Goal: Information Seeking & Learning: Learn about a topic

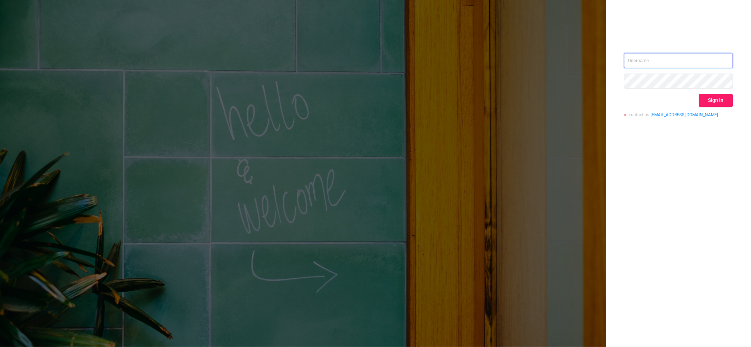
type input "igor@protected.media"
click at [714, 100] on button "Sign in" at bounding box center [716, 100] width 34 height 13
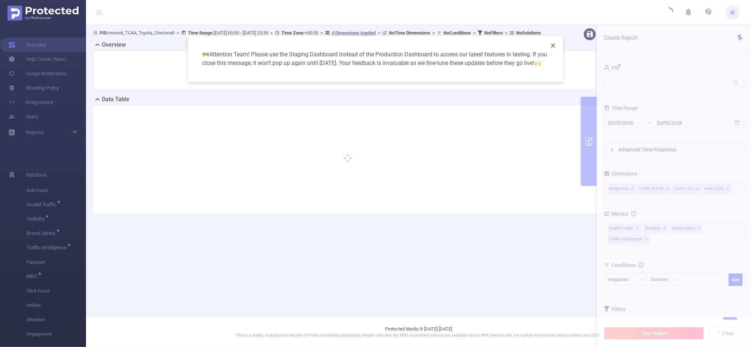
click at [556, 46] on icon "icon: close" at bounding box center [553, 46] width 6 height 6
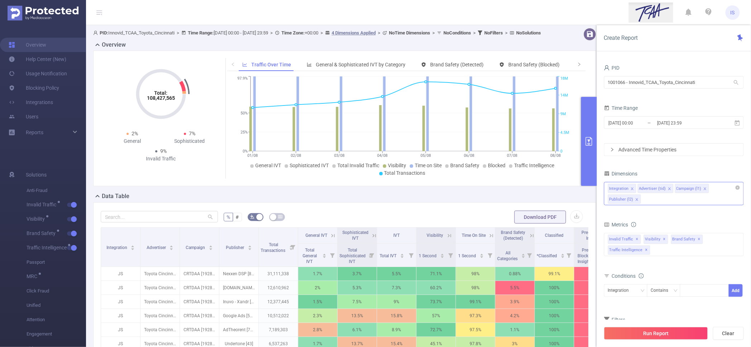
click at [638, 199] on icon "icon: close" at bounding box center [637, 200] width 4 height 4
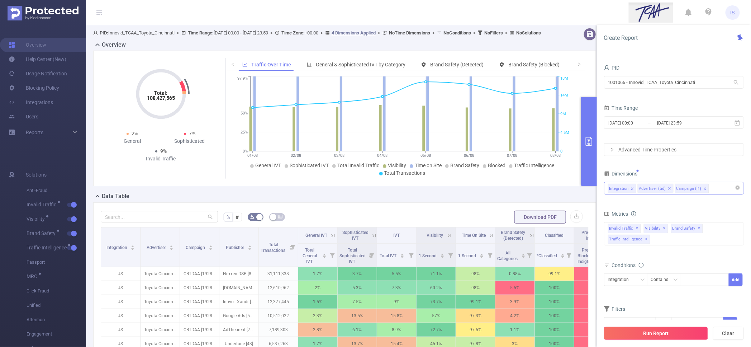
click at [654, 329] on button "Run Report" at bounding box center [656, 333] width 104 height 13
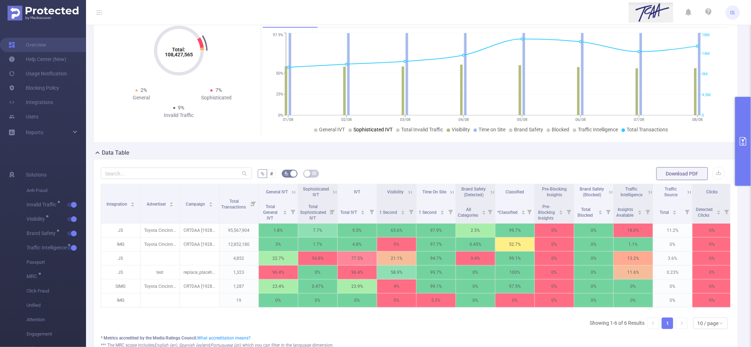
scroll to position [45, 0]
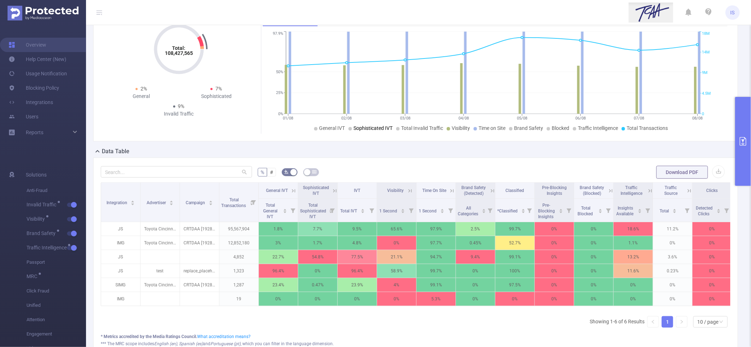
click at [492, 190] on icon at bounding box center [492, 190] width 6 height 6
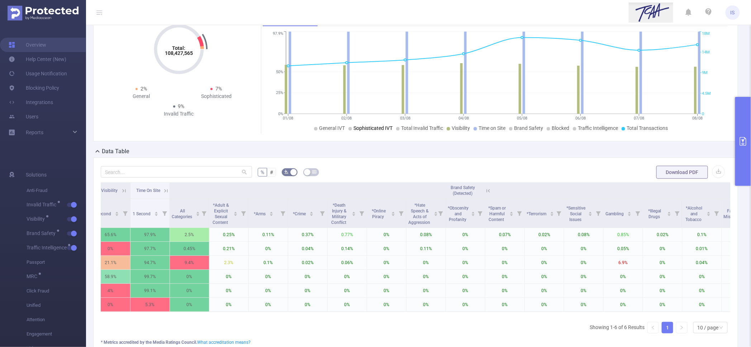
scroll to position [0, 290]
click at [213, 134] on div "Total: 108,427,565 Total: 108,427,565 2% General 7% Sophisticated 9% Invalid Tr…" at bounding box center [415, 73] width 645 height 135
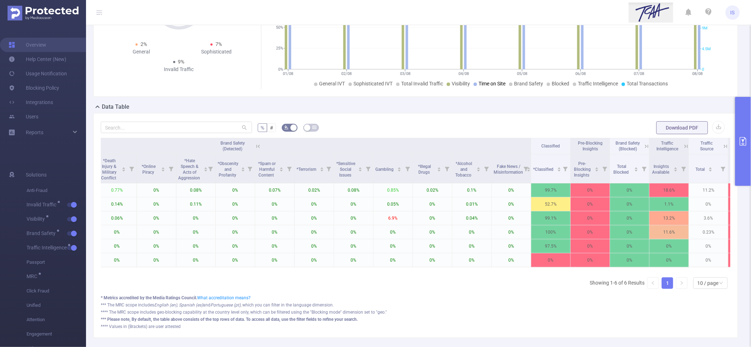
scroll to position [0, 534]
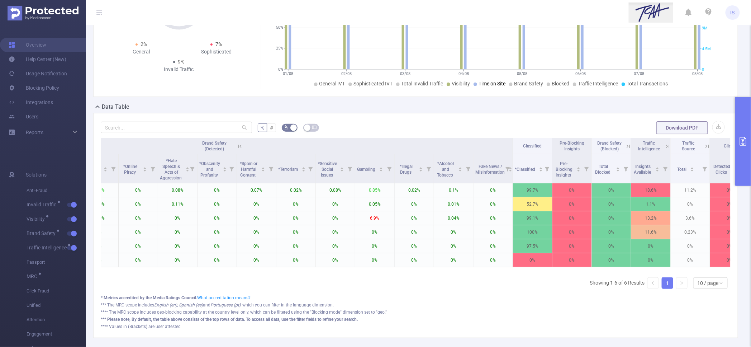
click at [666, 146] on icon at bounding box center [668, 146] width 6 height 6
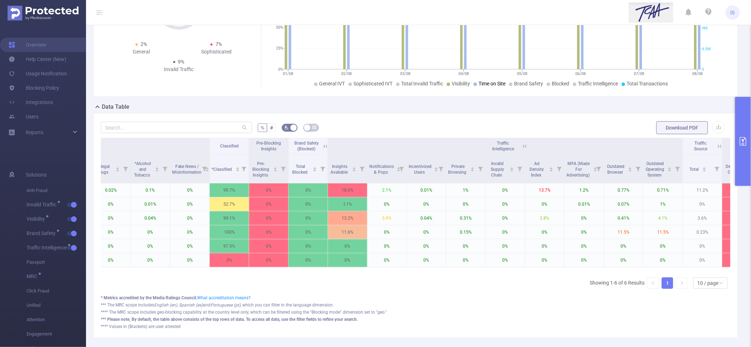
scroll to position [0, 846]
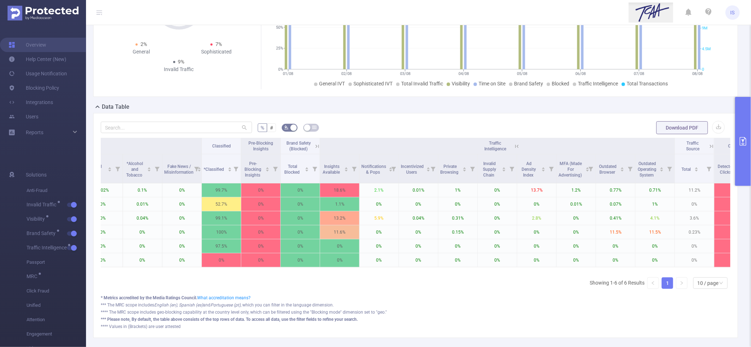
click at [517, 147] on icon at bounding box center [517, 146] width 6 height 6
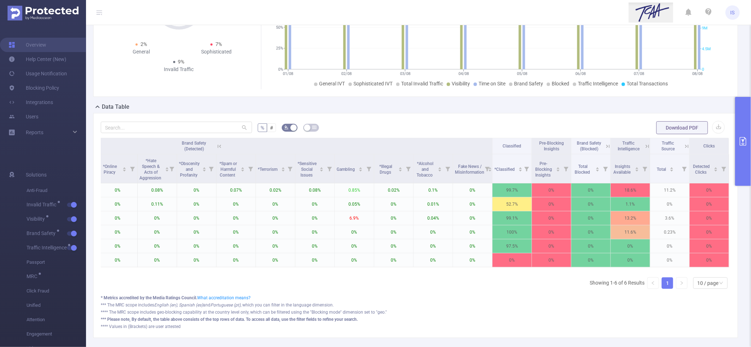
scroll to position [0, 561]
click at [216, 143] on icon at bounding box center [219, 146] width 6 height 6
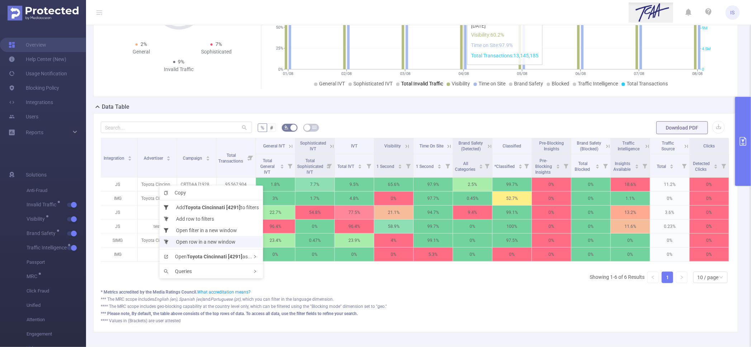
click at [206, 243] on li "Open row in a new window" at bounding box center [212, 241] width 104 height 11
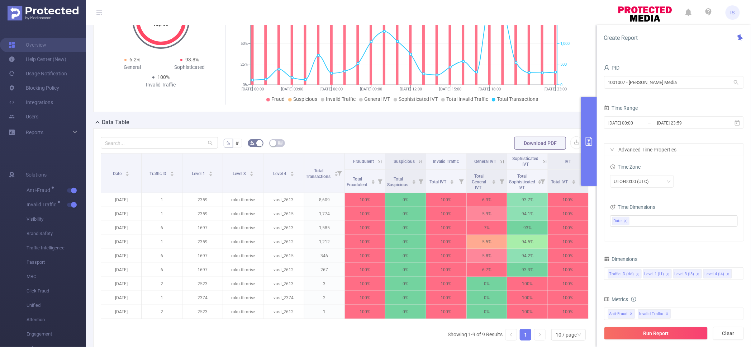
scroll to position [89, 0]
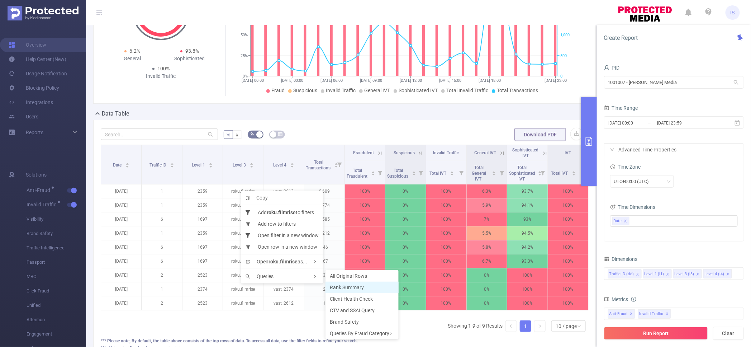
click at [356, 287] on span "Rank Summary" at bounding box center [347, 287] width 34 height 6
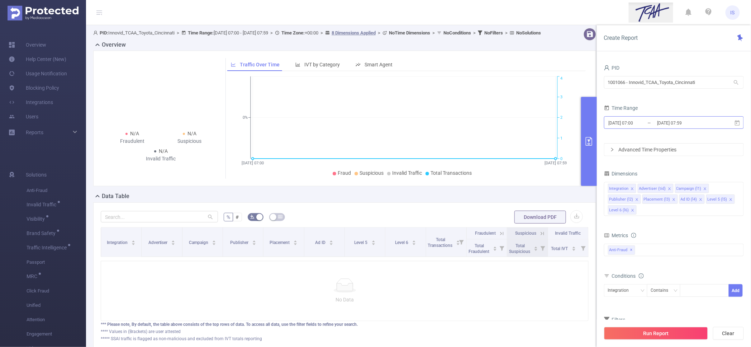
click at [662, 124] on input "2025-08-11 07:59" at bounding box center [685, 123] width 58 height 10
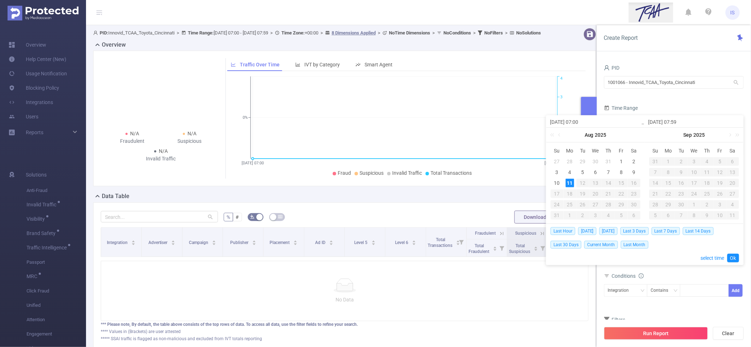
click at [570, 186] on div "11" at bounding box center [570, 183] width 9 height 9
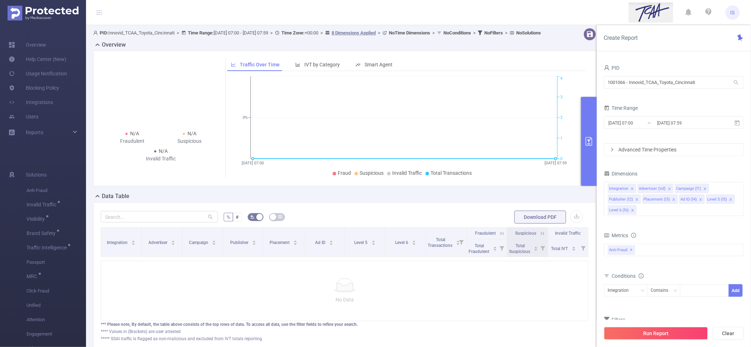
click at [509, 186] on div "N/A Fraudulent N/A Suspicious N/A Invalid Traffic Traffic Over Time IVT by Cate…" at bounding box center [344, 118] width 503 height 135
click at [637, 126] on input "2025-08-11 07:00" at bounding box center [637, 123] width 58 height 10
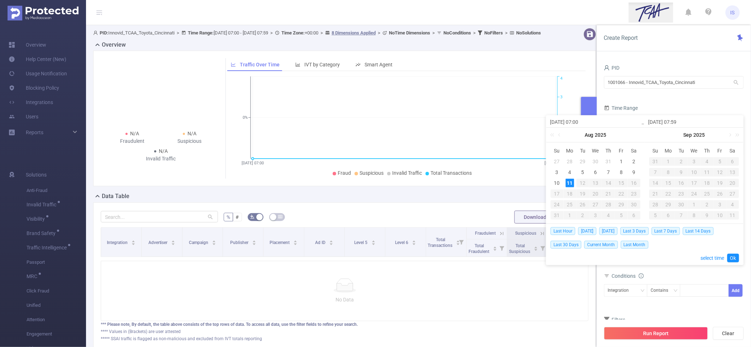
click at [647, 105] on div "Time Range" at bounding box center [674, 109] width 140 height 12
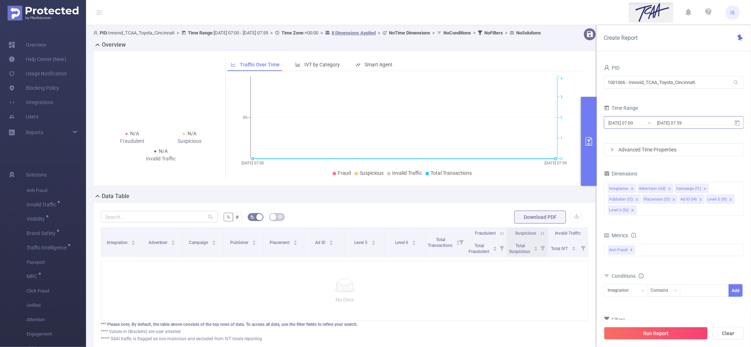
click at [652, 126] on input "2025-08-11 07:00" at bounding box center [637, 123] width 58 height 10
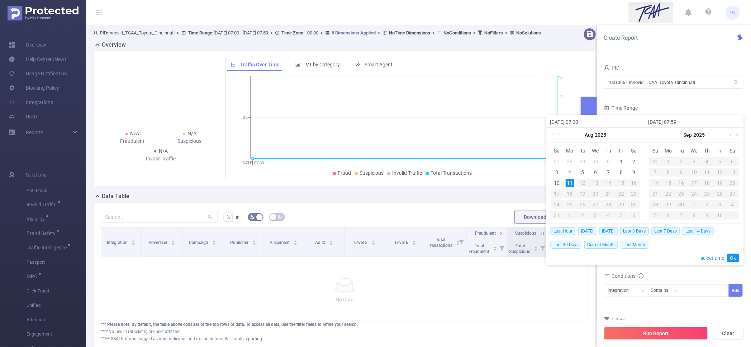
click at [581, 122] on input "2025-08-11 07:00" at bounding box center [595, 122] width 91 height 9
type input "2025-08-11 00:00"
drag, startPoint x: 680, startPoint y: 120, endPoint x: 674, endPoint y: 120, distance: 5.7
click at [674, 120] on input "2025-08-11 07:59" at bounding box center [693, 122] width 91 height 9
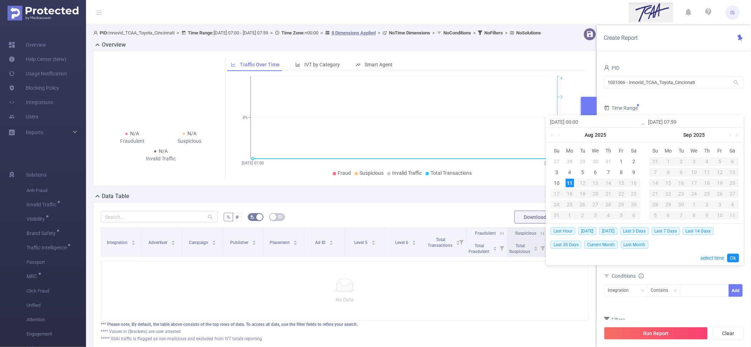
type input "2025-08-11 2:59"
type input "2025-08-11 23:59"
click at [733, 257] on link "Ok" at bounding box center [733, 257] width 12 height 9
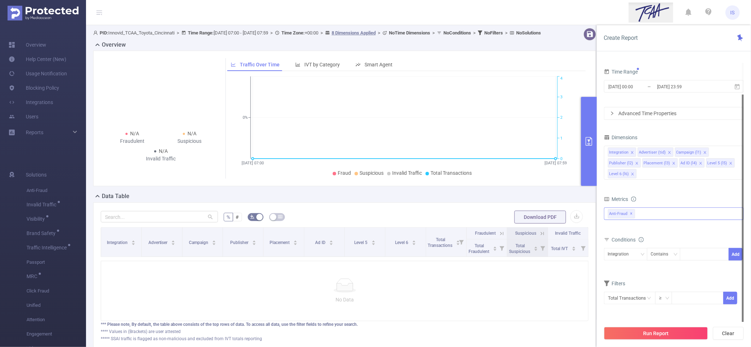
click at [632, 214] on span "✕" at bounding box center [631, 213] width 3 height 9
click at [634, 214] on div at bounding box center [674, 213] width 140 height 11
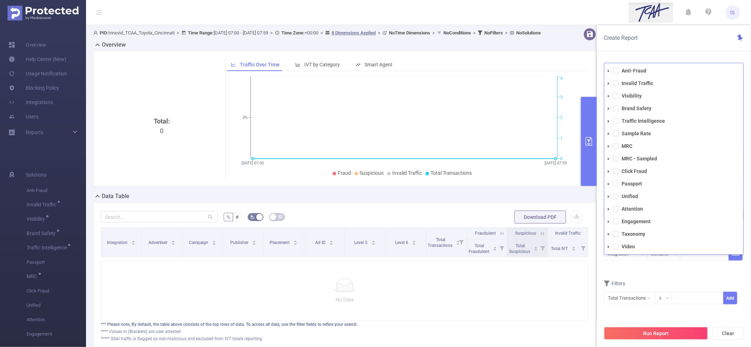
click at [612, 82] on span at bounding box center [608, 83] width 9 height 9
click at [617, 85] on span at bounding box center [616, 83] width 6 height 6
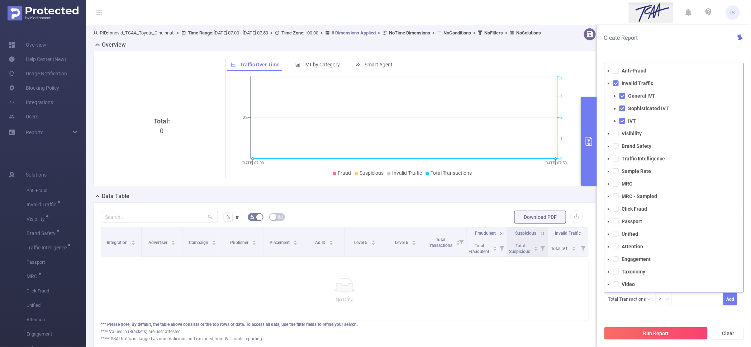
click at [682, 340] on div "Run Report Clear" at bounding box center [674, 332] width 154 height 27
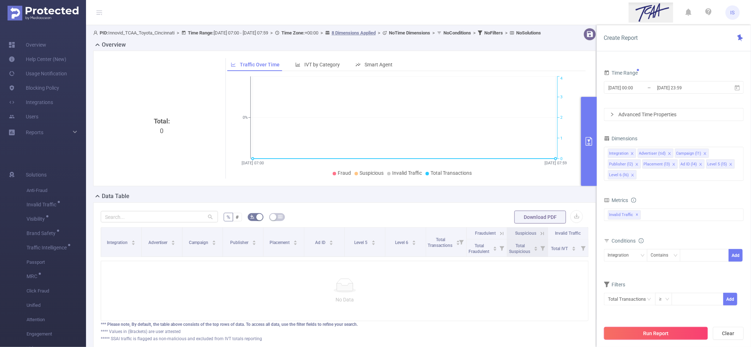
click at [682, 333] on button "Run Report" at bounding box center [656, 333] width 104 height 13
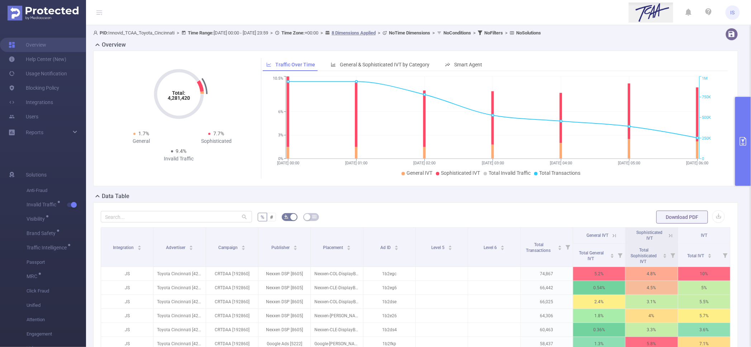
click at [748, 105] on button "primary" at bounding box center [743, 141] width 16 height 89
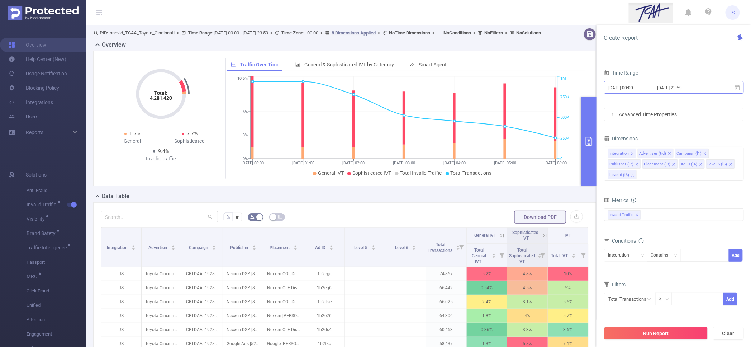
click at [694, 84] on input "2025-08-11 23:59" at bounding box center [685, 88] width 58 height 10
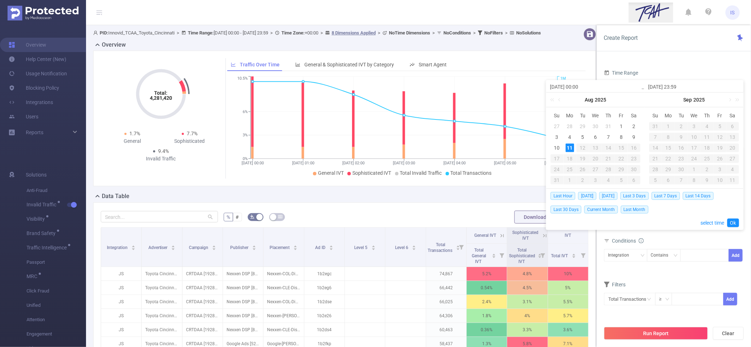
click at [664, 70] on div "Time Range" at bounding box center [674, 74] width 140 height 12
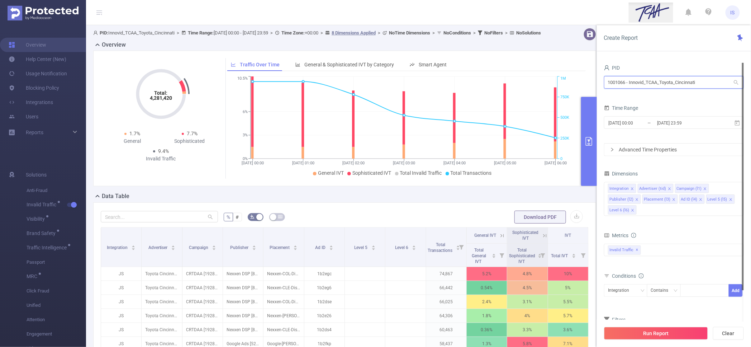
drag, startPoint x: 700, startPoint y: 79, endPoint x: 488, endPoint y: 70, distance: 212.8
click at [488, 70] on section "PID: Innovid_TCAA_Toyota_Cincinnati > Time Range: 2025-08-11 00:00 - 2025-08-11…" at bounding box center [418, 247] width 665 height 445
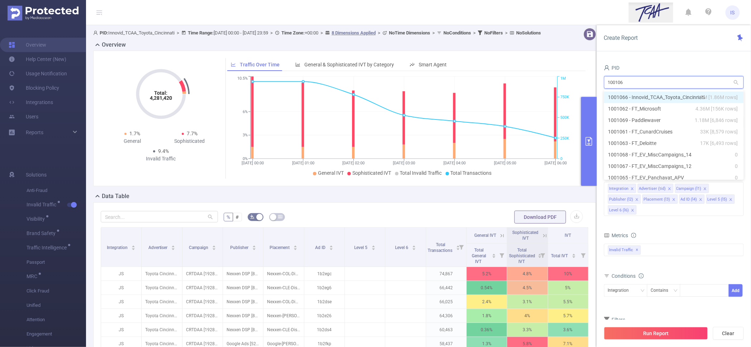
type input "1001069"
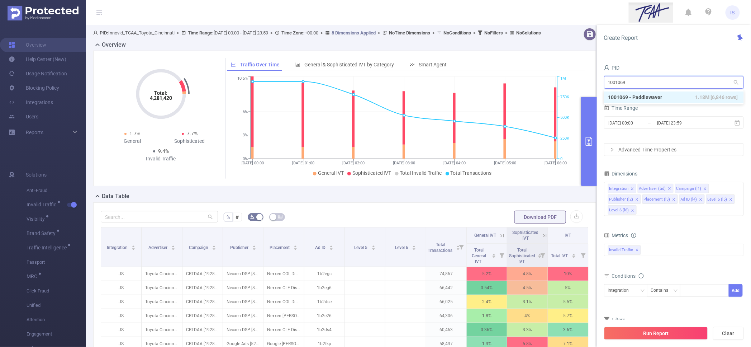
click at [676, 96] on li "1001069 - Paddlewaver 1.18M [6,846 rows]" at bounding box center [674, 96] width 140 height 11
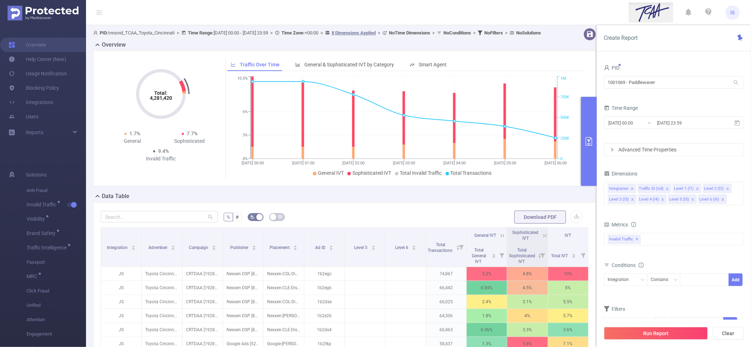
click at [656, 155] on div "Advanced Time Properties" at bounding box center [673, 149] width 139 height 12
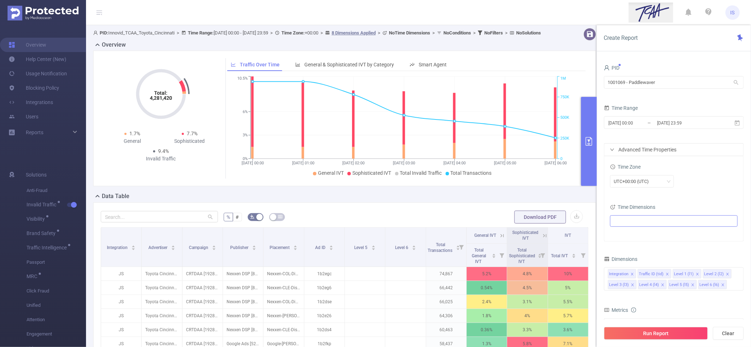
click at [642, 219] on ul at bounding box center [671, 220] width 118 height 11
click at [614, 247] on icon "icon: caret-down" at bounding box center [616, 247] width 4 height 4
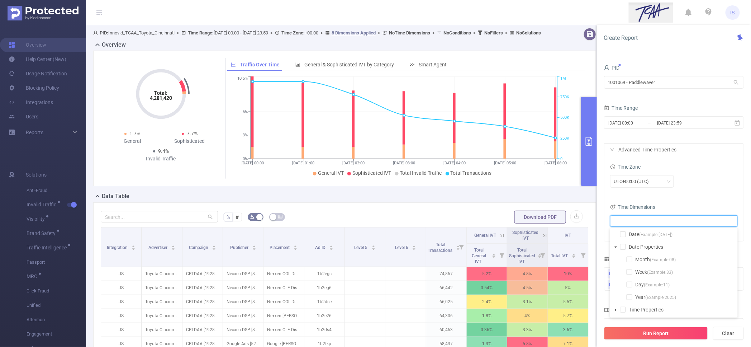
click at [616, 309] on icon "icon: caret-down" at bounding box center [616, 310] width 4 height 4
click at [631, 333] on span at bounding box center [630, 335] width 6 height 6
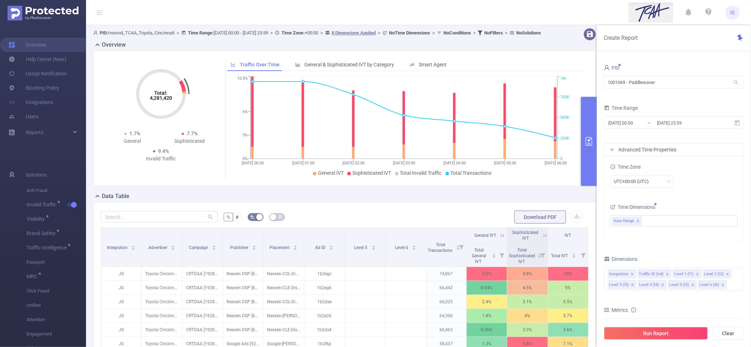
click at [685, 185] on div "UTC+00:00 (UTC)" at bounding box center [674, 181] width 128 height 13
click at [648, 337] on button "Run Report" at bounding box center [656, 333] width 104 height 13
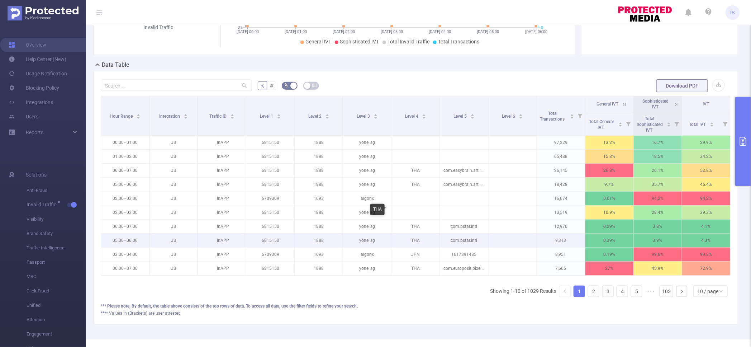
scroll to position [115, 0]
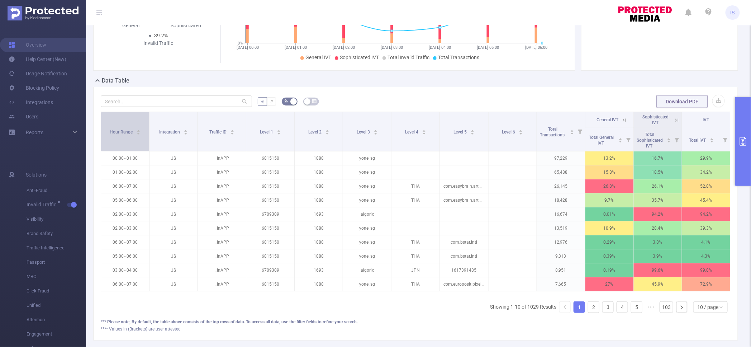
click at [133, 135] on div "Hour Range" at bounding box center [125, 131] width 31 height 7
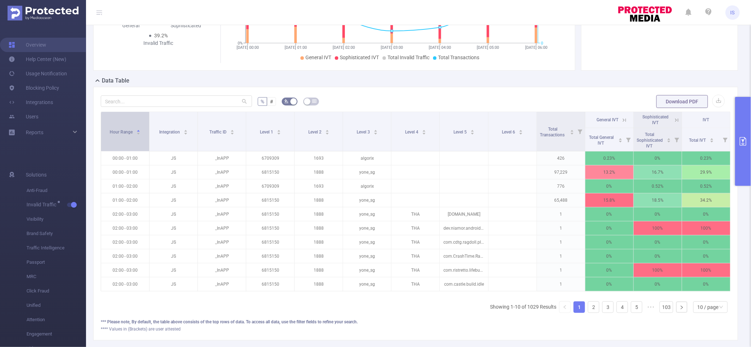
click at [133, 135] on div "Hour Range" at bounding box center [125, 131] width 31 height 7
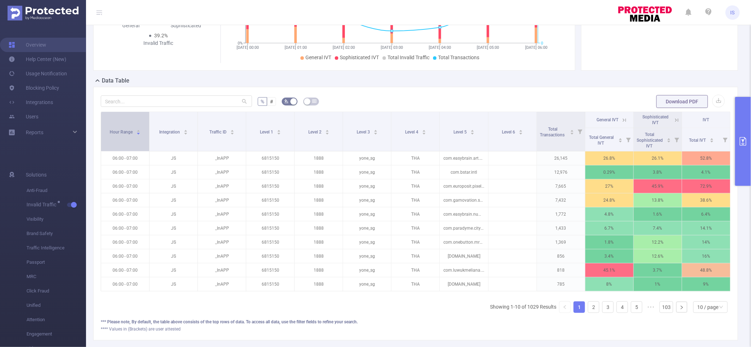
click at [120, 135] on div "Hour Range" at bounding box center [125, 131] width 31 height 7
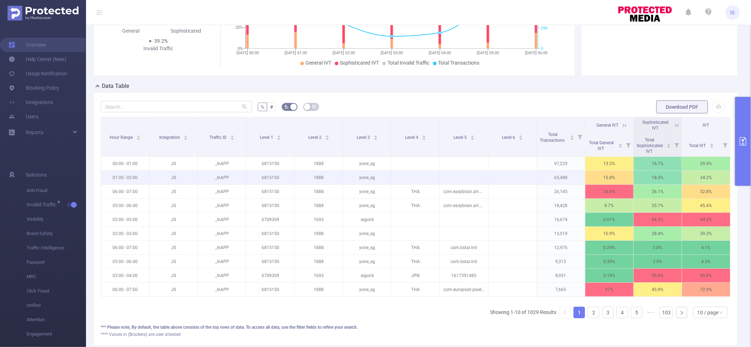
scroll to position [161, 0]
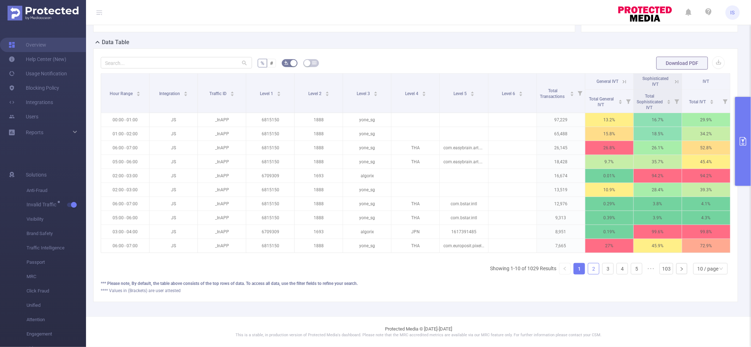
click at [588, 270] on link "2" at bounding box center [593, 268] width 11 height 11
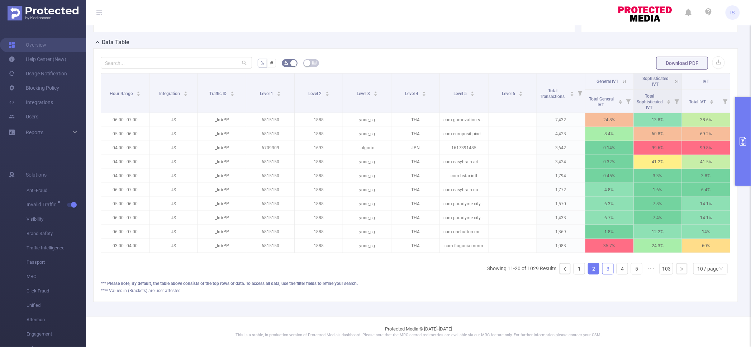
click at [603, 269] on link "3" at bounding box center [608, 268] width 11 height 11
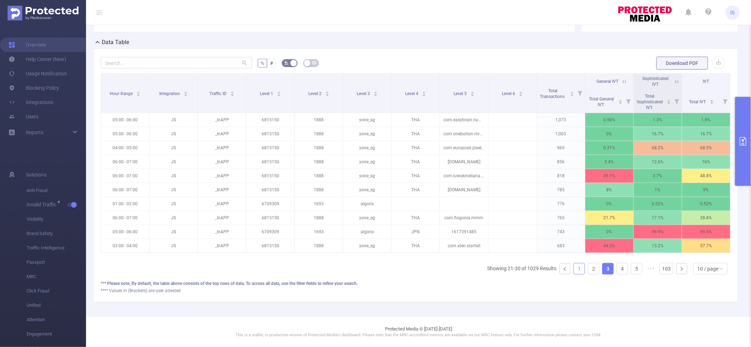
click at [574, 271] on link "1" at bounding box center [579, 268] width 11 height 11
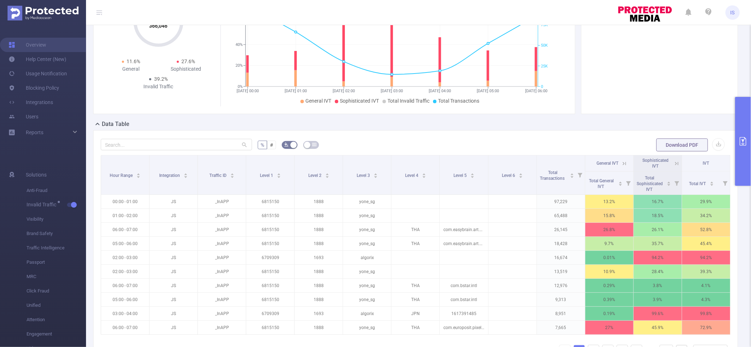
scroll to position [0, 0]
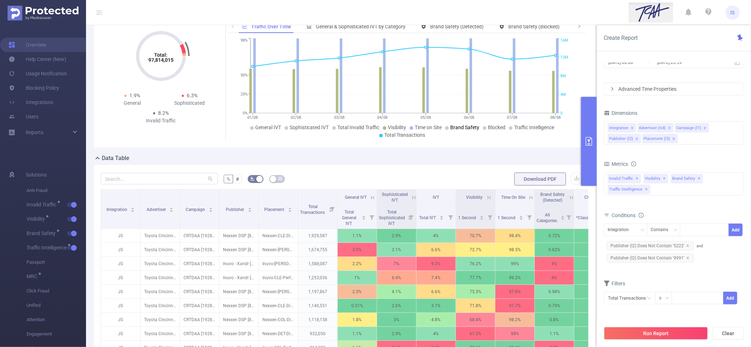
scroll to position [89, 0]
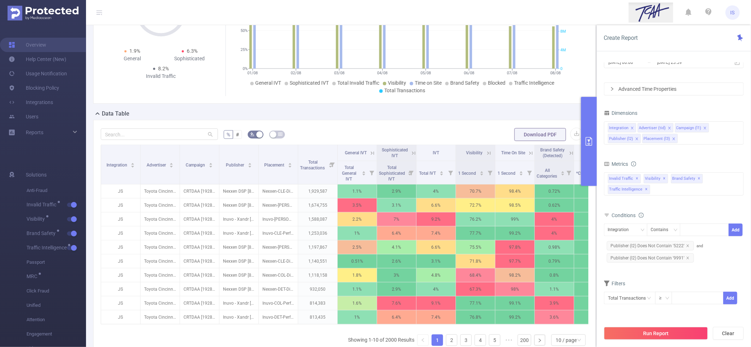
click at [364, 118] on div "Data Table" at bounding box center [347, 114] width 509 height 10
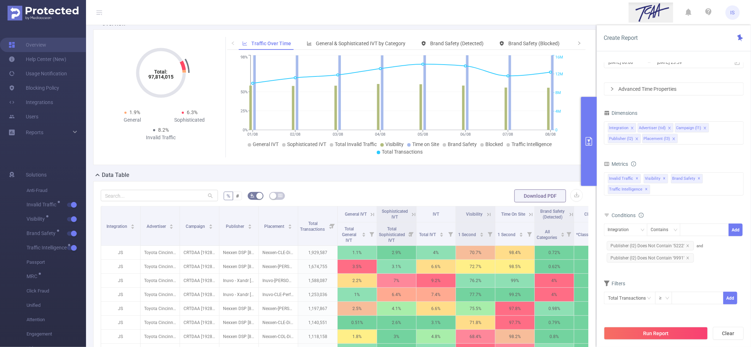
scroll to position [0, 0]
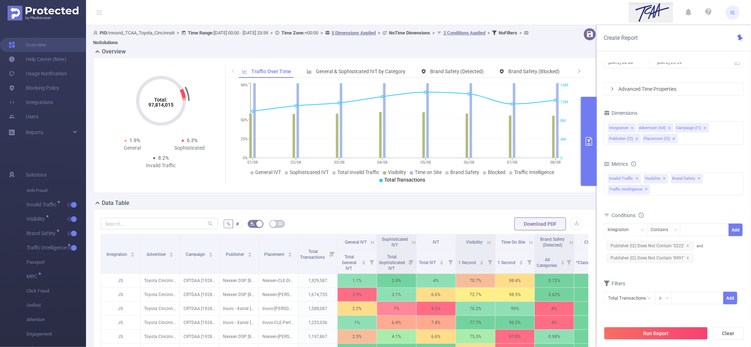
click at [419, 209] on div "% # Download PDF Integration Advertiser Campaign Publisher Placement Total Tran…" at bounding box center [344, 346] width 503 height 275
click at [686, 256] on icon "icon: close" at bounding box center [688, 258] width 4 height 4
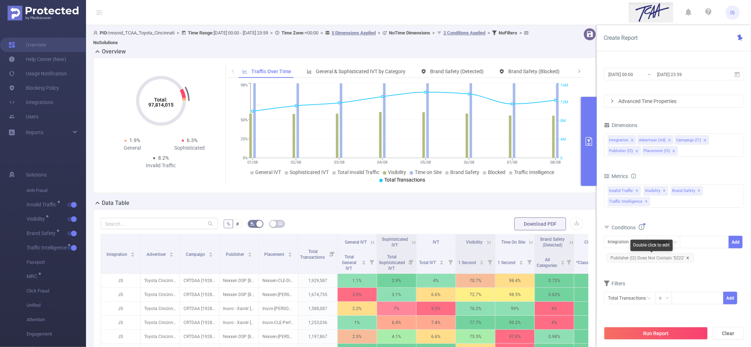
click at [688, 256] on icon "icon: close" at bounding box center [688, 258] width 4 height 4
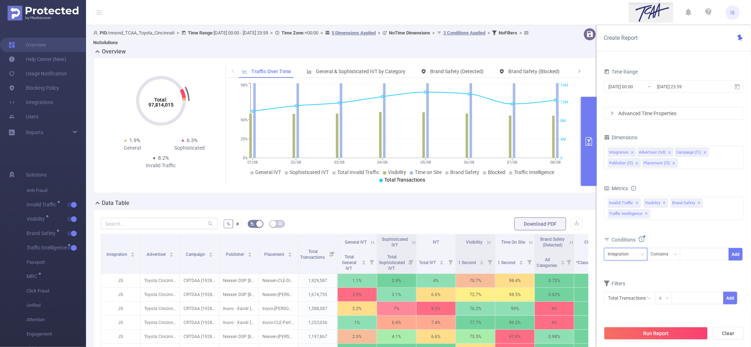
click at [634, 253] on div "Integration" at bounding box center [625, 254] width 35 height 12
click at [627, 312] on li "Placement (l3)" at bounding box center [625, 314] width 43 height 11
click at [613, 244] on div "Conditions" at bounding box center [674, 240] width 140 height 12
click at [620, 253] on div "Placement (l3)" at bounding box center [624, 254] width 33 height 12
click at [624, 302] on li "Publisher (l2)" at bounding box center [625, 302] width 43 height 11
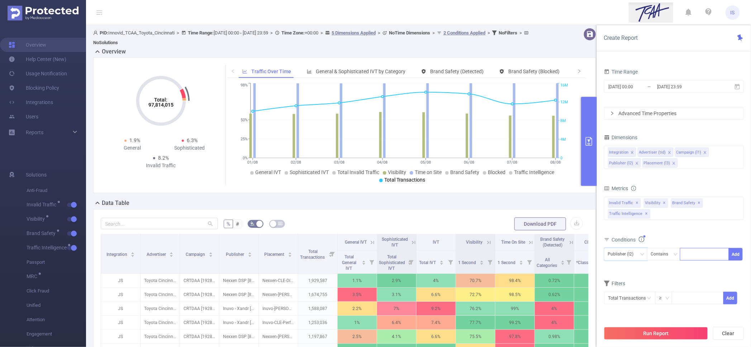
click at [687, 260] on div at bounding box center [704, 254] width 41 height 12
click at [667, 254] on div "Contains" at bounding box center [662, 254] width 23 height 12
click at [659, 305] on li "Does Not Contain" at bounding box center [671, 302] width 48 height 11
click at [691, 253] on div at bounding box center [704, 254] width 41 height 12
type input "7711"
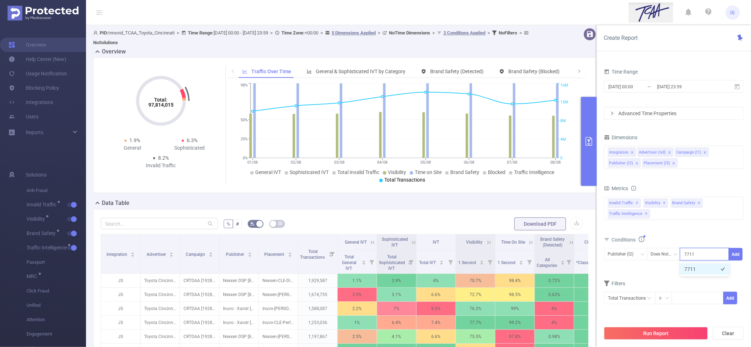
click at [693, 269] on li "7711" at bounding box center [704, 268] width 49 height 11
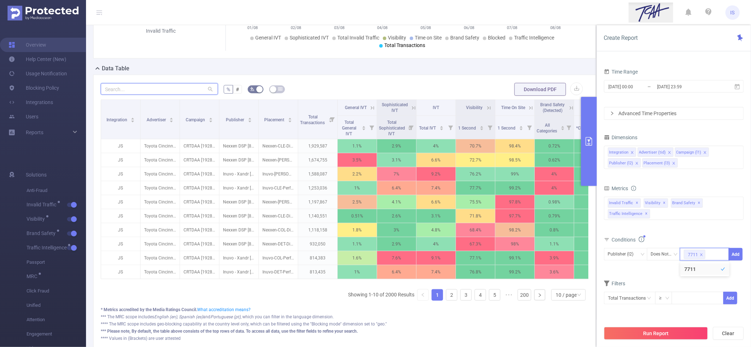
click at [143, 90] on input "text" at bounding box center [159, 88] width 117 height 11
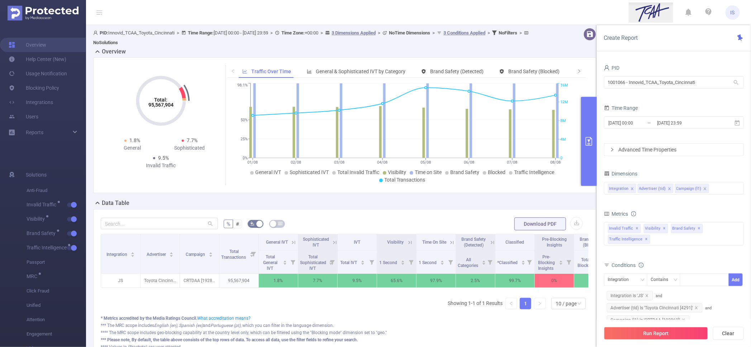
scroll to position [63, 0]
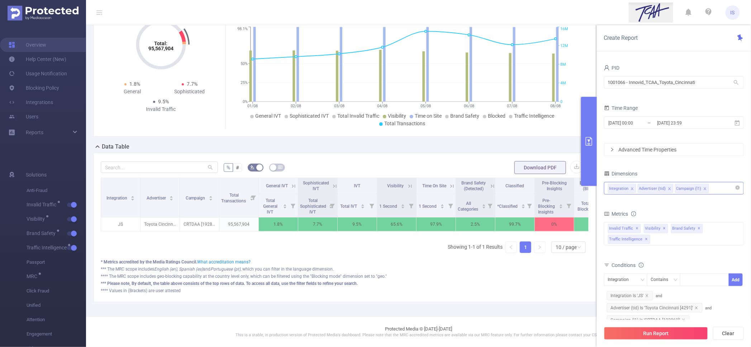
click at [715, 185] on div "Integration Advertiser (tid) Campaign (l1)" at bounding box center [674, 188] width 132 height 12
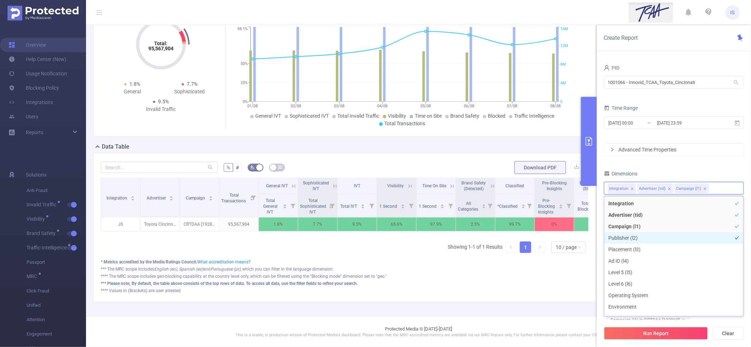
click at [632, 239] on li "Publisher (l2)" at bounding box center [673, 237] width 139 height 11
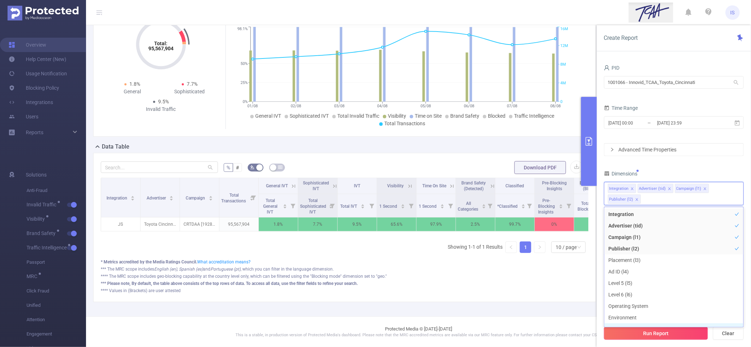
scroll to position [8, 0]
click at [501, 308] on div "PID: Innovid_TCAA_Toyota_Cincinnati > Time Range: [DATE] 00:00 - [DATE] 23:59 >…" at bounding box center [347, 142] width 523 height 347
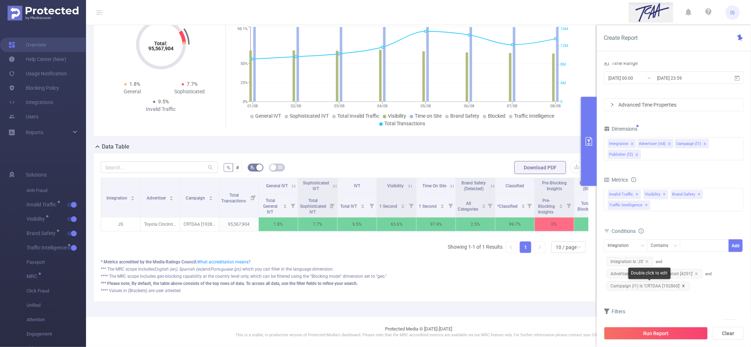
click at [683, 287] on icon "icon: close" at bounding box center [684, 286] width 4 height 4
click at [695, 273] on icon "icon: close" at bounding box center [697, 274] width 4 height 4
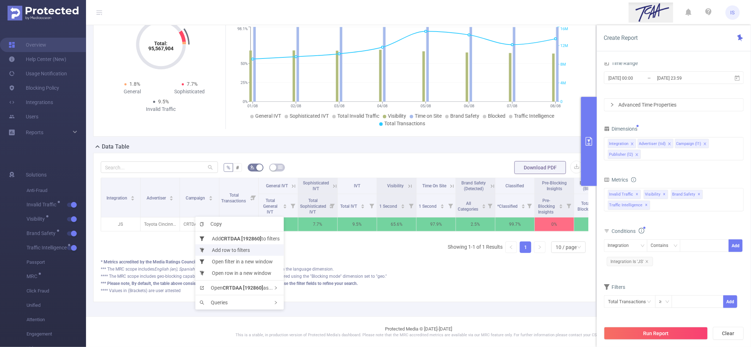
click at [229, 249] on li "Add row to filters" at bounding box center [239, 249] width 89 height 11
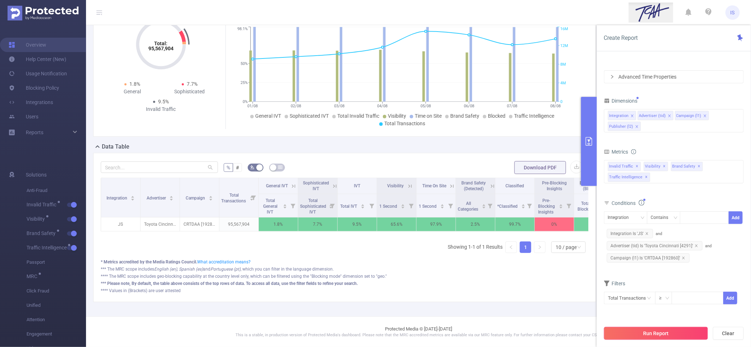
click at [661, 333] on button "Run Report" at bounding box center [656, 333] width 104 height 13
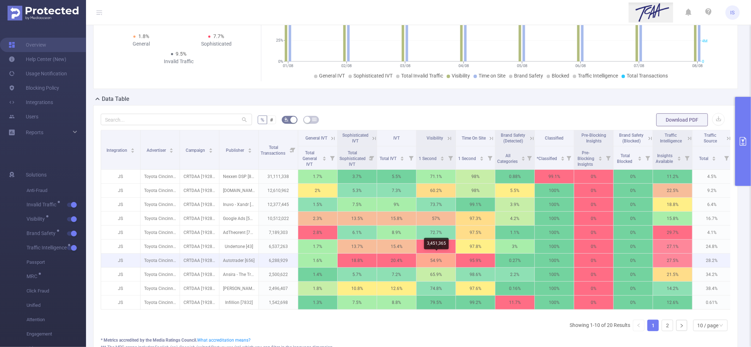
scroll to position [142, 0]
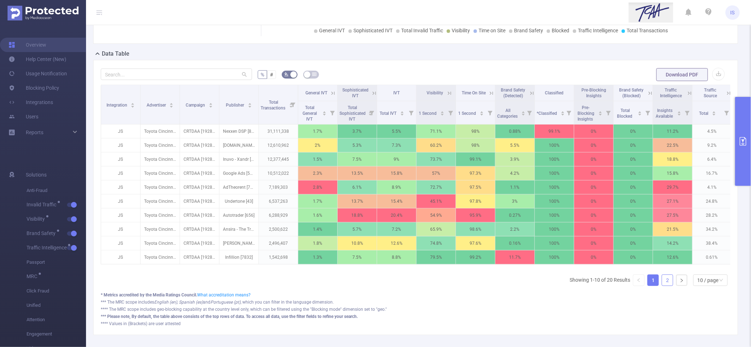
click at [663, 285] on link "2" at bounding box center [667, 280] width 11 height 11
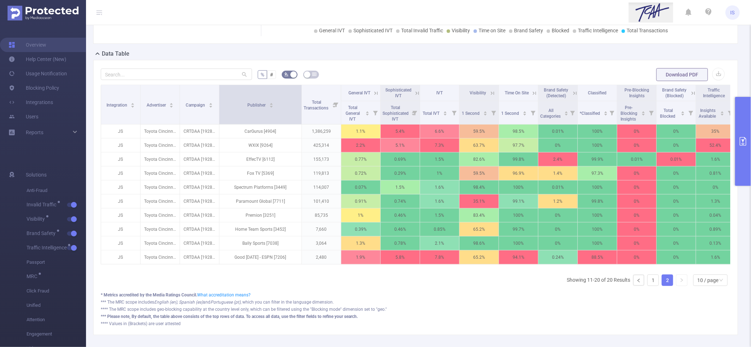
drag, startPoint x: 258, startPoint y: 118, endPoint x: 301, endPoint y: 120, distance: 43.1
click at [301, 120] on span at bounding box center [302, 104] width 4 height 39
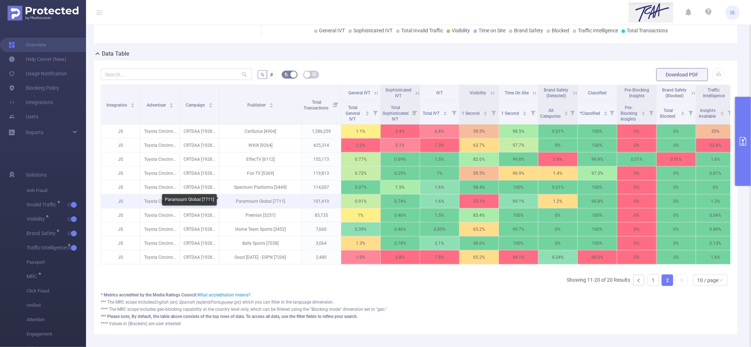
click at [280, 200] on p "Paramount Global [7711]" at bounding box center [260, 201] width 82 height 14
copy p "7711"
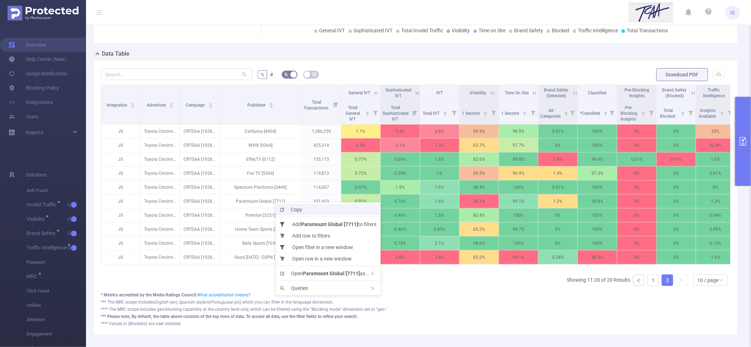
click at [286, 210] on icon "icon: copy" at bounding box center [284, 210] width 8 height 4
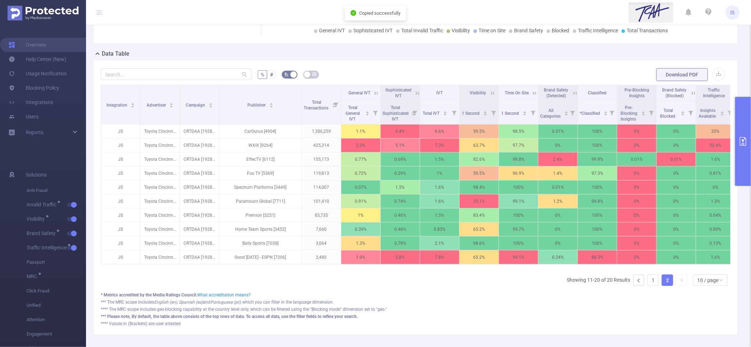
click at [740, 127] on button "primary" at bounding box center [743, 141] width 16 height 89
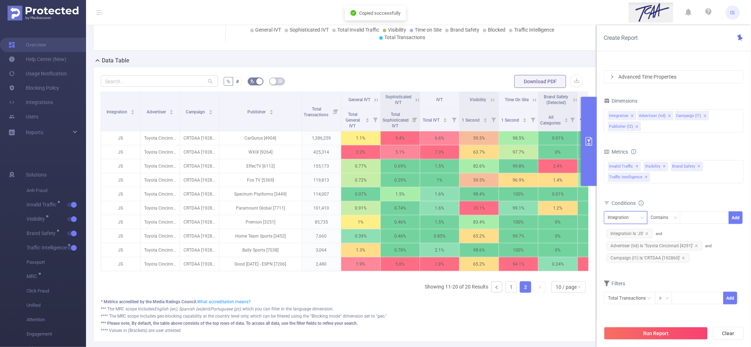
click at [637, 218] on div "Integration" at bounding box center [625, 217] width 35 height 12
click at [623, 263] on li "Publisher (l2)" at bounding box center [625, 266] width 43 height 11
click at [655, 219] on div "Contains" at bounding box center [662, 217] width 23 height 12
click at [662, 266] on li "Does Not Contain" at bounding box center [671, 266] width 48 height 11
click at [690, 216] on div at bounding box center [704, 217] width 41 height 12
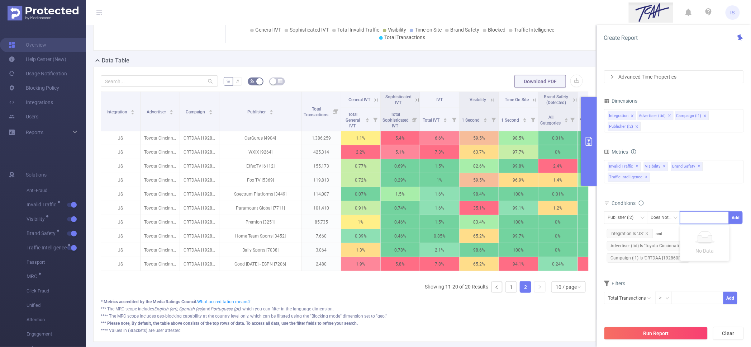
paste input "Paramount Global [7711]"
type input "Paramount Global [7711]"
click at [697, 229] on li "Paramount Global [7711]" at bounding box center [710, 232] width 72 height 11
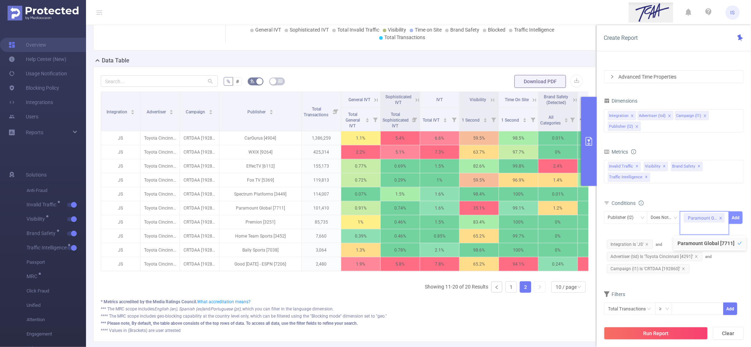
click at [738, 221] on button "Add" at bounding box center [736, 217] width 14 height 13
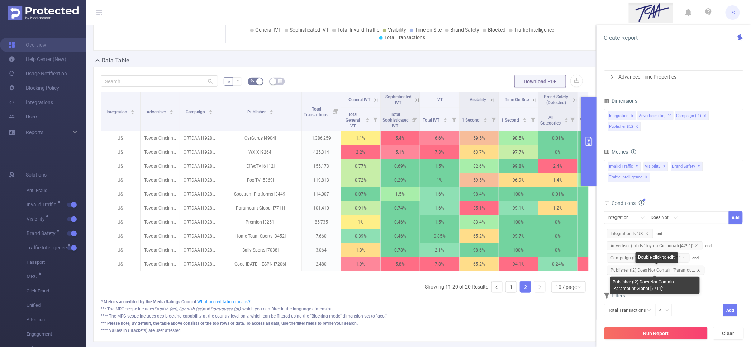
click at [698, 268] on icon "icon: close" at bounding box center [698, 269] width 3 height 3
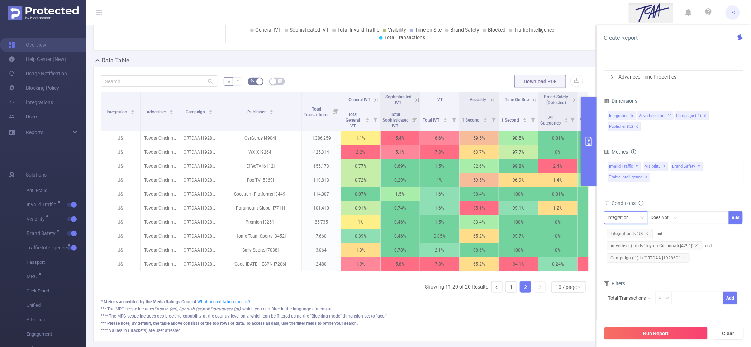
click at [616, 214] on div "Integration" at bounding box center [621, 217] width 26 height 12
click at [632, 265] on li "Publisher (l2)" at bounding box center [625, 266] width 43 height 11
click at [659, 215] on div "Does Not Contain" at bounding box center [664, 217] width 26 height 12
click at [665, 255] on li "Is Not" at bounding box center [671, 254] width 48 height 11
drag, startPoint x: 272, startPoint y: 206, endPoint x: 283, endPoint y: 208, distance: 10.8
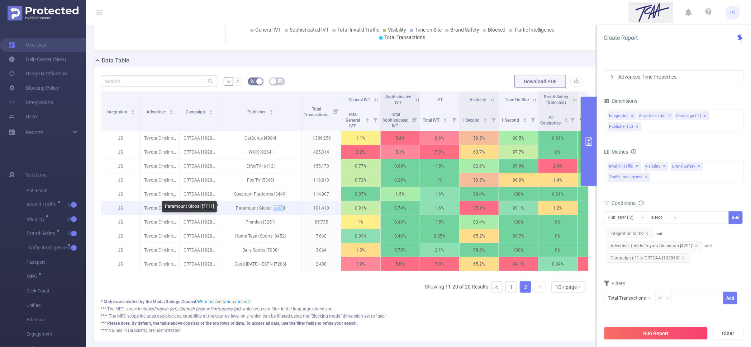
click at [283, 208] on p "Paramount Global [7711]" at bounding box center [260, 208] width 82 height 14
click at [281, 207] on p "Paramount Global [7711]" at bounding box center [260, 208] width 82 height 14
drag, startPoint x: 282, startPoint y: 207, endPoint x: 274, endPoint y: 208, distance: 8.3
click at [274, 208] on p "Paramount Global [7711]" at bounding box center [260, 208] width 82 height 14
copy p "7711"
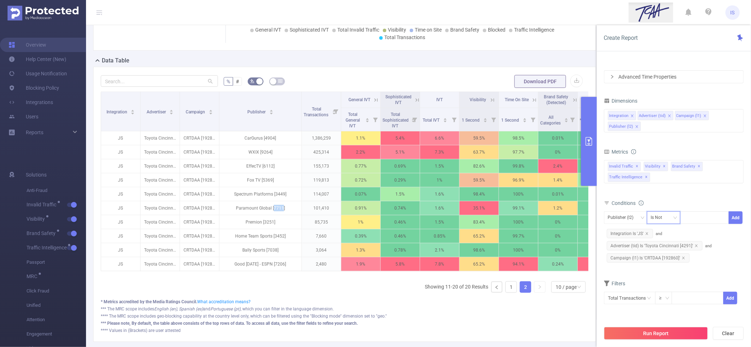
click at [659, 215] on div "Is Not" at bounding box center [659, 217] width 16 height 12
click at [670, 265] on li "Does Not Contain" at bounding box center [671, 266] width 48 height 11
click at [699, 220] on div at bounding box center [704, 217] width 41 height 12
paste input "7711"
type input "7711"
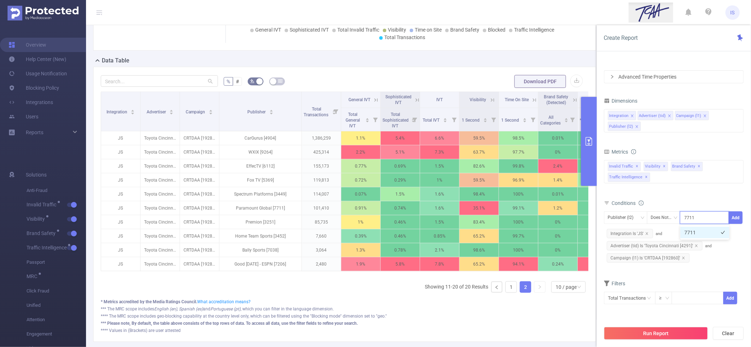
drag, startPoint x: 702, startPoint y: 233, endPoint x: 711, endPoint y: 234, distance: 9.7
click at [704, 234] on li "7711" at bounding box center [704, 232] width 49 height 11
click at [737, 218] on button "Add" at bounding box center [736, 217] width 14 height 13
click at [507, 292] on link "1" at bounding box center [511, 286] width 11 height 11
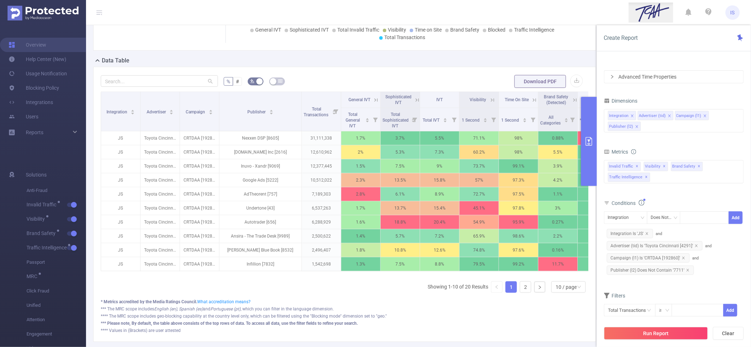
click at [493, 98] on icon at bounding box center [492, 100] width 6 height 6
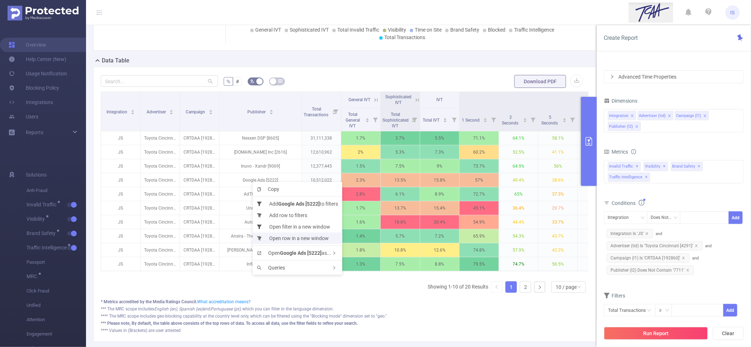
click at [303, 239] on li "Open row in a new window" at bounding box center [298, 237] width 90 height 11
click at [130, 79] on input "text" at bounding box center [159, 80] width 117 height 11
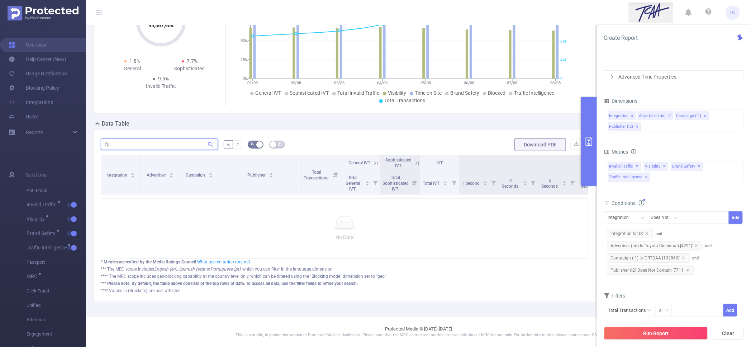
scroll to position [86, 0]
type input "f"
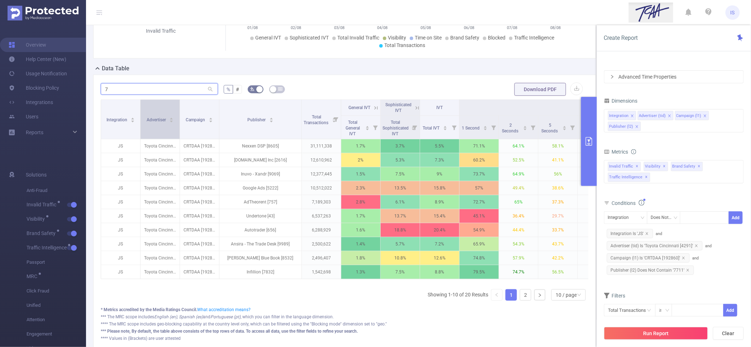
scroll to position [63, 0]
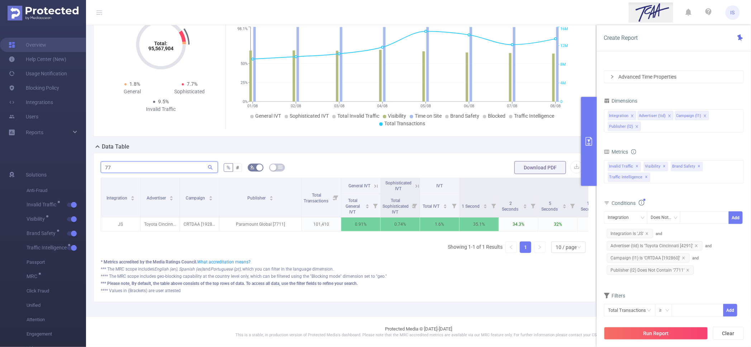
type input "7"
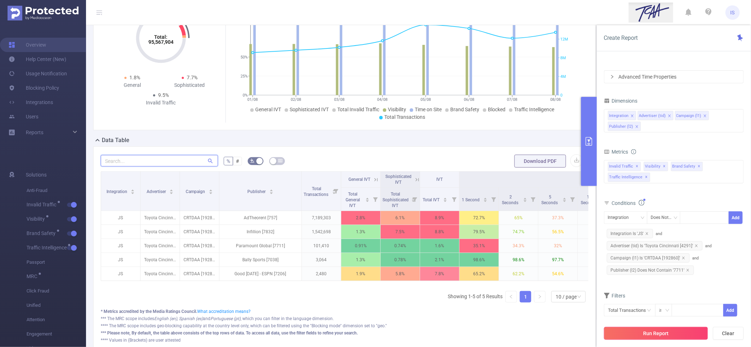
scroll to position [134, 0]
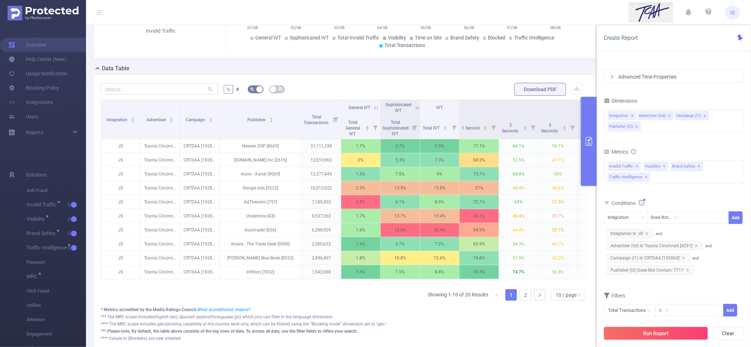
click at [677, 334] on button "Run Report" at bounding box center [656, 333] width 104 height 13
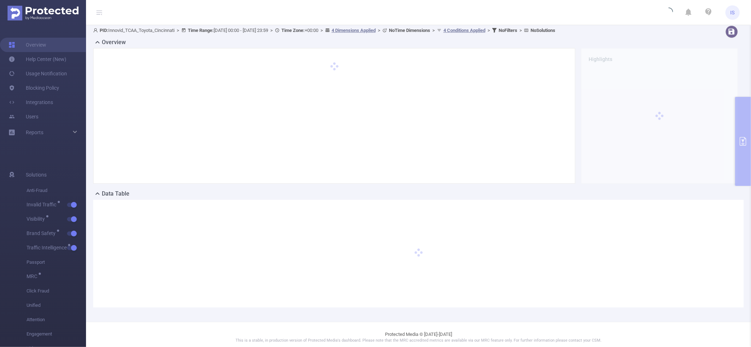
scroll to position [0, 0]
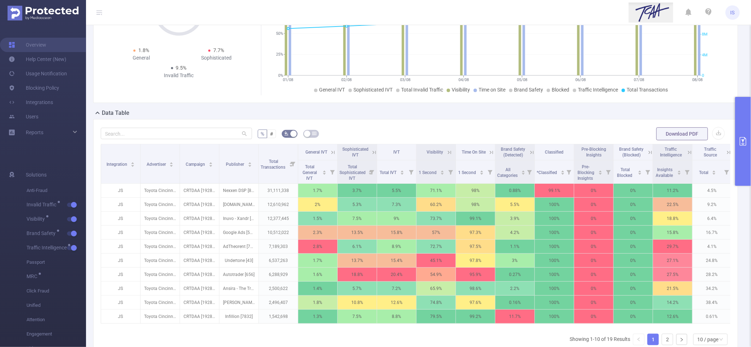
scroll to position [89, 0]
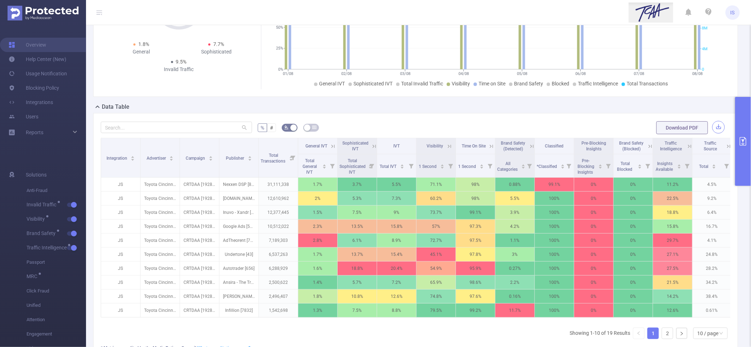
click at [712, 125] on button "button" at bounding box center [718, 127] width 13 height 13
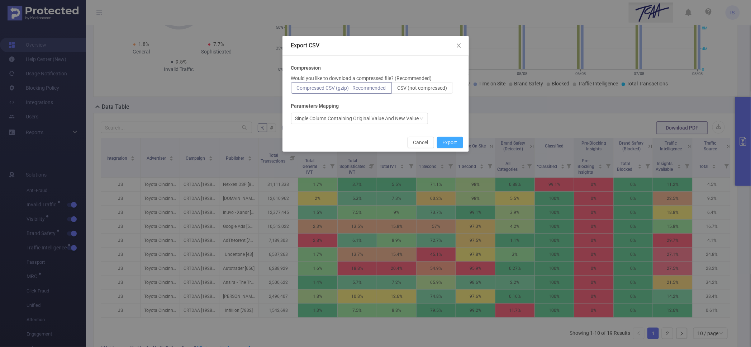
click at [450, 141] on button "Export" at bounding box center [450, 142] width 26 height 11
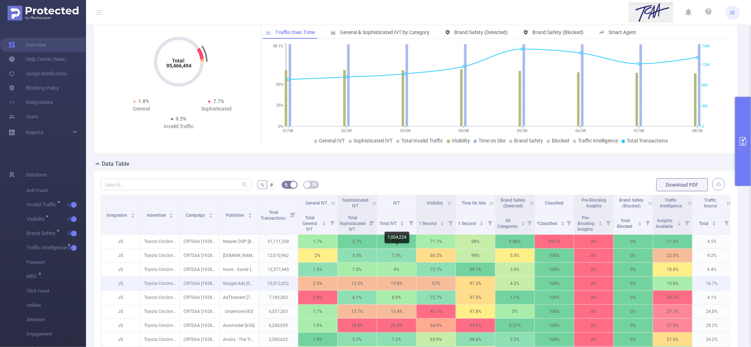
scroll to position [0, 0]
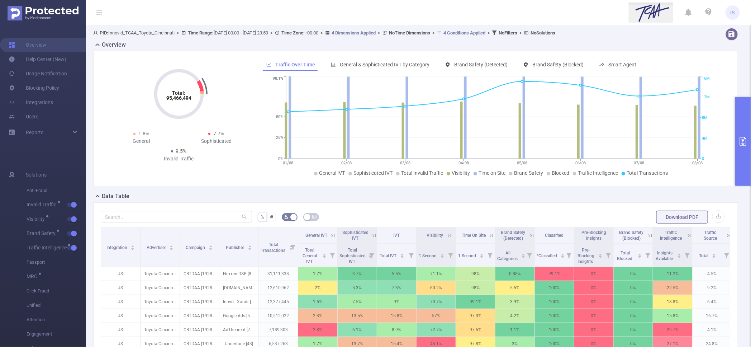
click at [746, 115] on button "primary" at bounding box center [743, 141] width 16 height 89
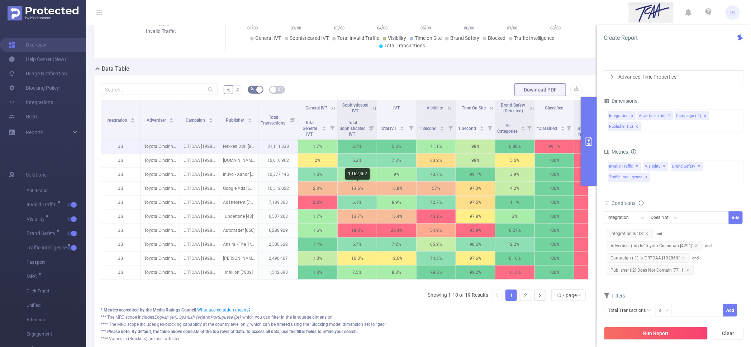
scroll to position [134, 0]
click at [632, 114] on icon "icon: close" at bounding box center [633, 116] width 4 height 4
click at [647, 233] on icon "icon: close" at bounding box center [647, 233] width 3 height 3
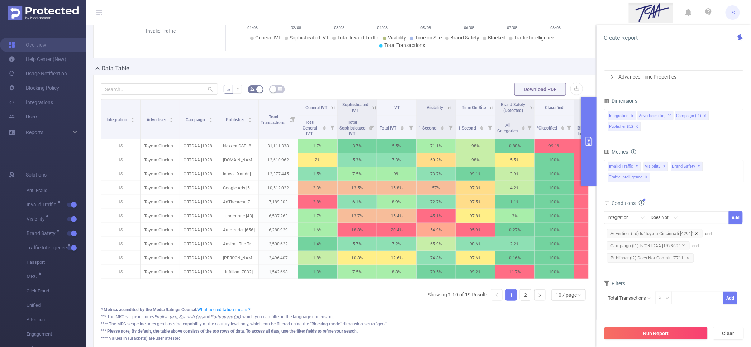
click at [696, 234] on icon "icon: close" at bounding box center [696, 233] width 3 height 3
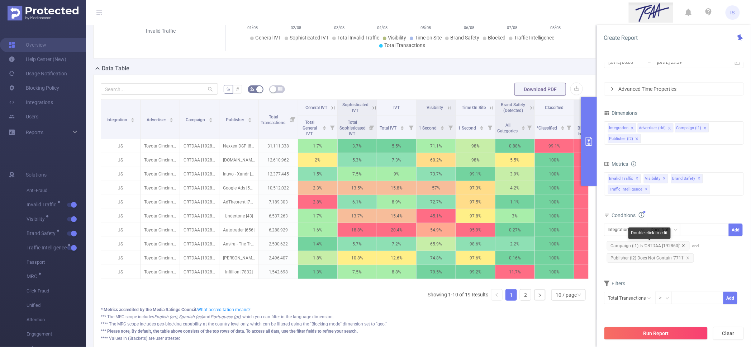
click at [683, 245] on icon "icon: close" at bounding box center [684, 246] width 4 height 4
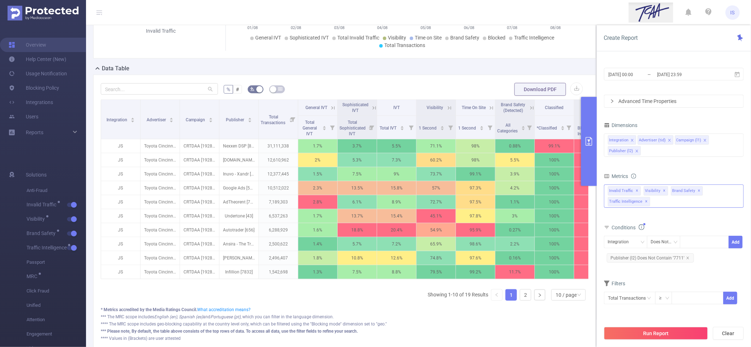
click at [637, 191] on span "✕" at bounding box center [637, 190] width 3 height 9
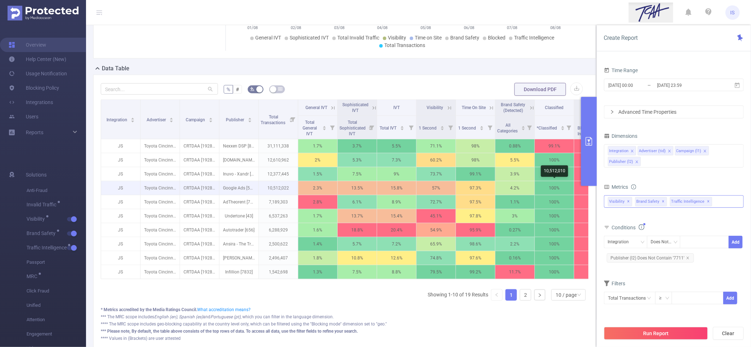
scroll to position [0, 0]
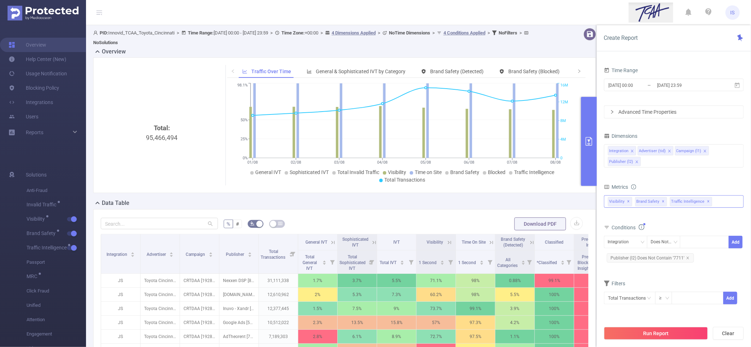
click at [716, 202] on div "Visibility ✕ Brand Safety ✕ Traffic Intelligence ✕" at bounding box center [674, 201] width 140 height 13
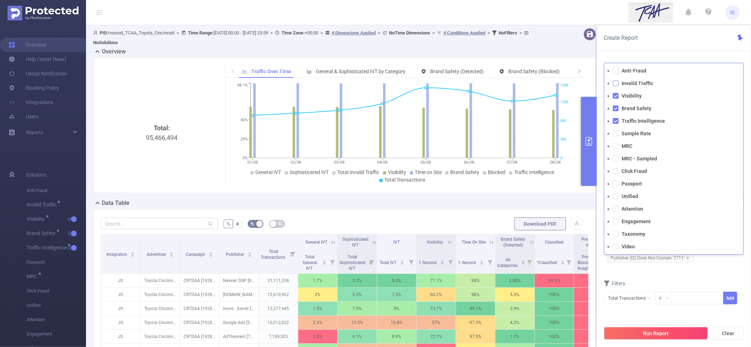
click at [613, 81] on span at bounding box center [616, 83] width 6 height 6
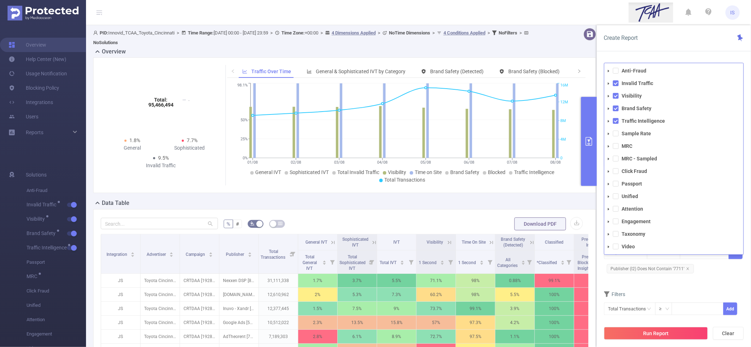
click at [634, 289] on div "Filters" at bounding box center [674, 295] width 140 height 12
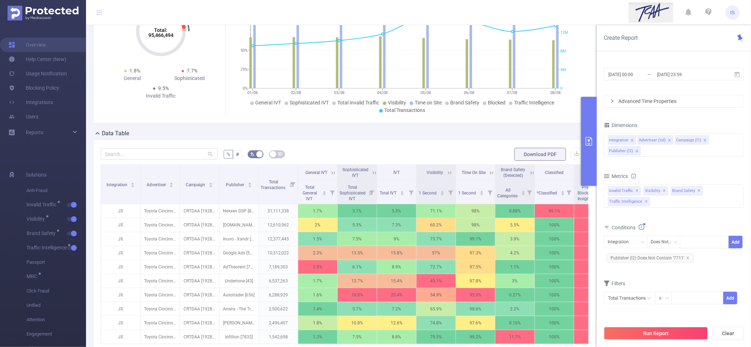
scroll to position [89, 0]
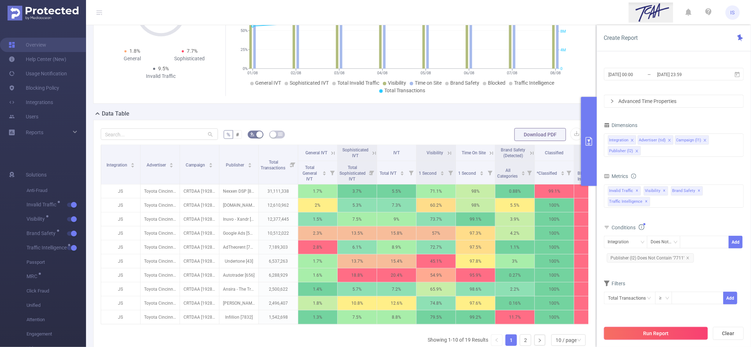
click at [665, 335] on button "Run Report" at bounding box center [656, 333] width 104 height 13
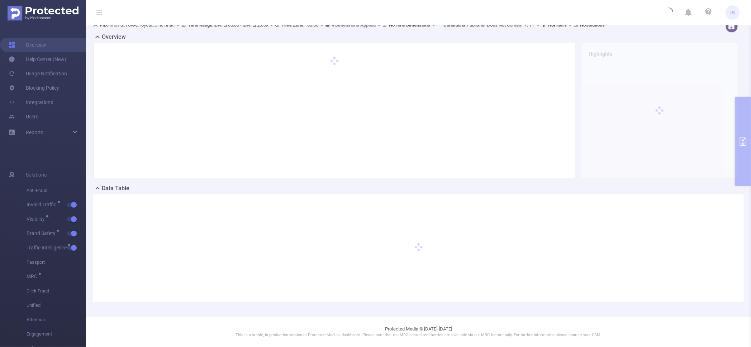
scroll to position [8, 0]
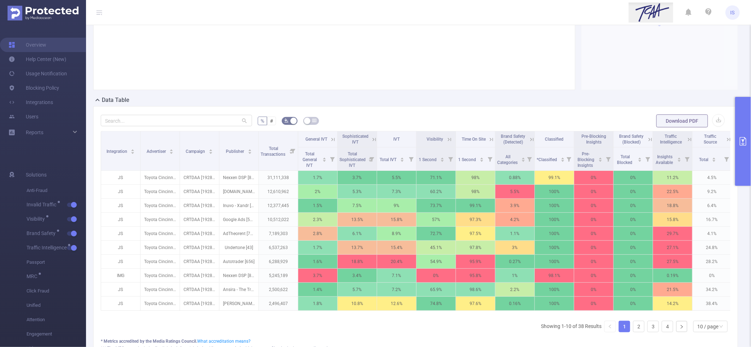
scroll to position [97, 0]
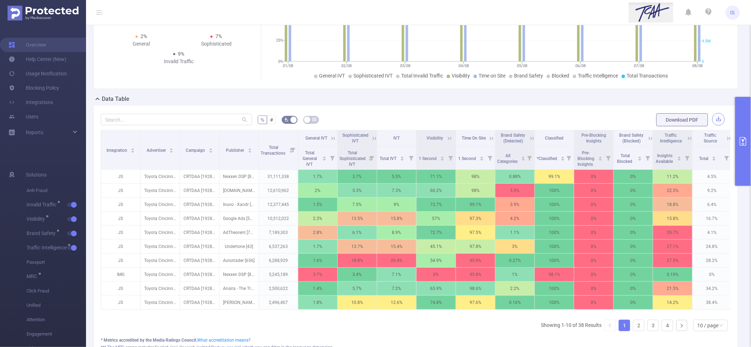
click at [717, 117] on button "button" at bounding box center [718, 119] width 13 height 13
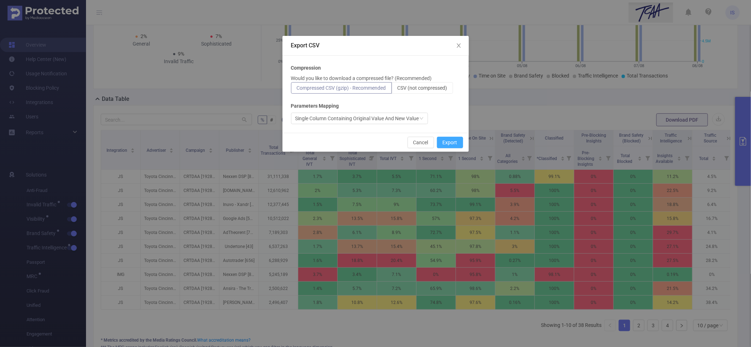
click at [446, 146] on button "Export" at bounding box center [450, 142] width 26 height 11
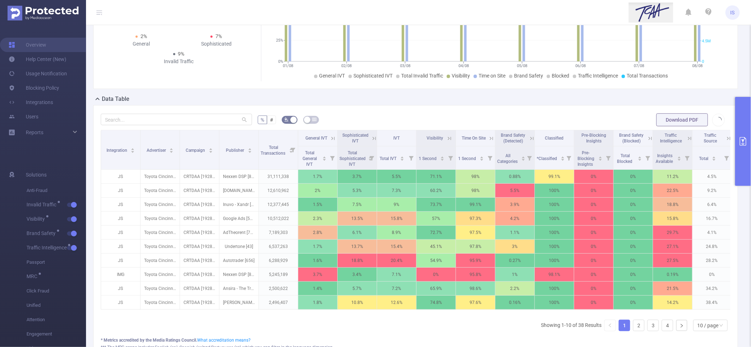
click at [743, 117] on button "primary" at bounding box center [743, 141] width 16 height 89
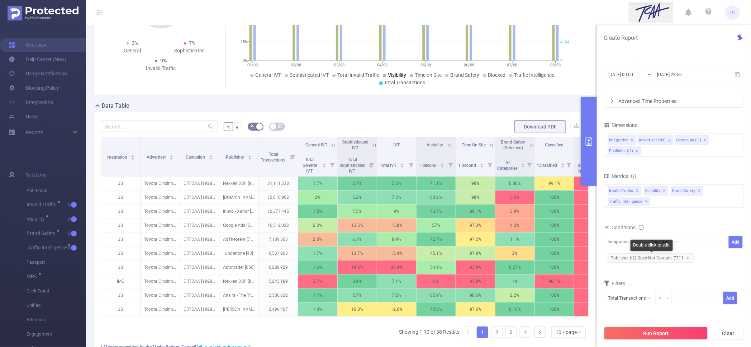
click at [686, 255] on span "Publisher (l2) Does Not Contain '7711'" at bounding box center [650, 257] width 87 height 9
click at [686, 258] on icon "icon: close" at bounding box center [688, 258] width 4 height 4
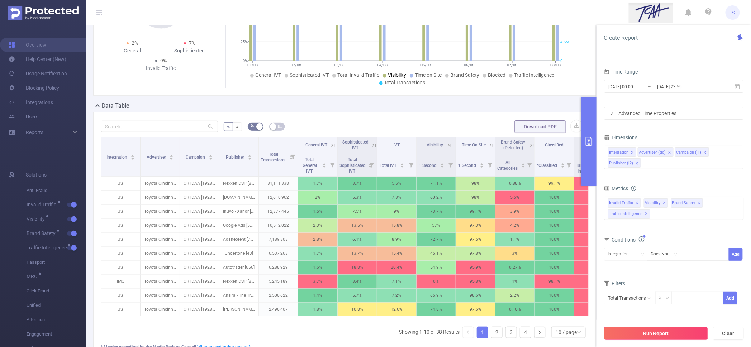
click at [677, 335] on button "Run Report" at bounding box center [656, 333] width 104 height 13
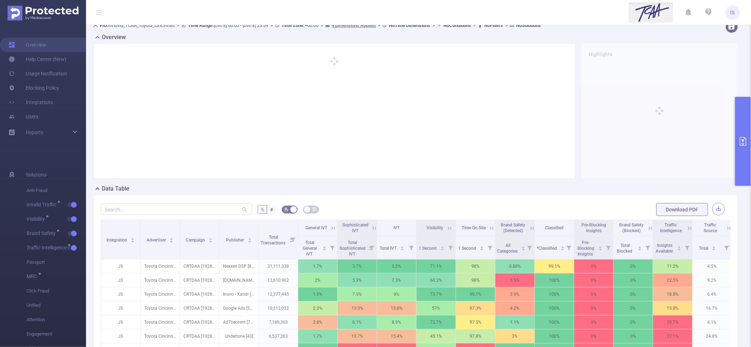
click at [716, 207] on button "button" at bounding box center [718, 209] width 13 height 13
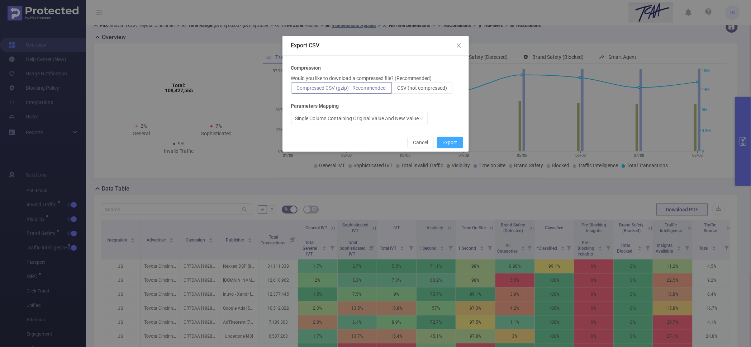
click at [443, 142] on button "Export" at bounding box center [450, 142] width 26 height 11
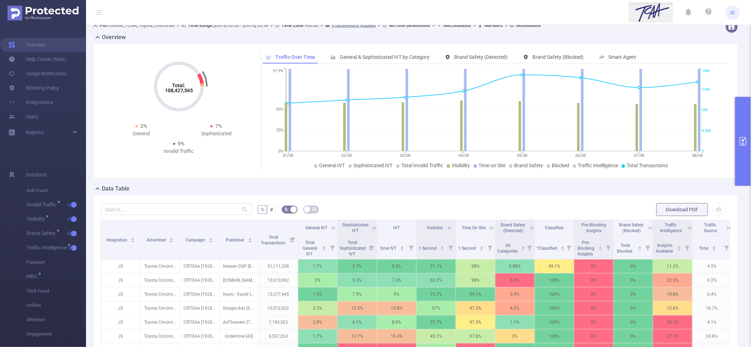
click at [745, 154] on button "primary" at bounding box center [743, 141] width 16 height 89
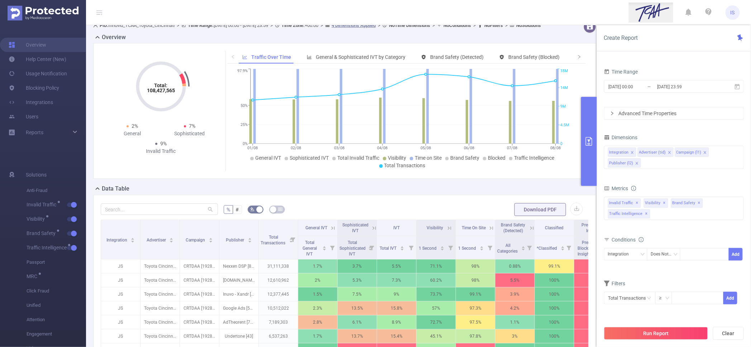
click at [474, 184] on div "Total: 108,427,565 Total: 108,427,565 2% General 7% Sophisticated 9% Invalid Tr…" at bounding box center [344, 113] width 509 height 141
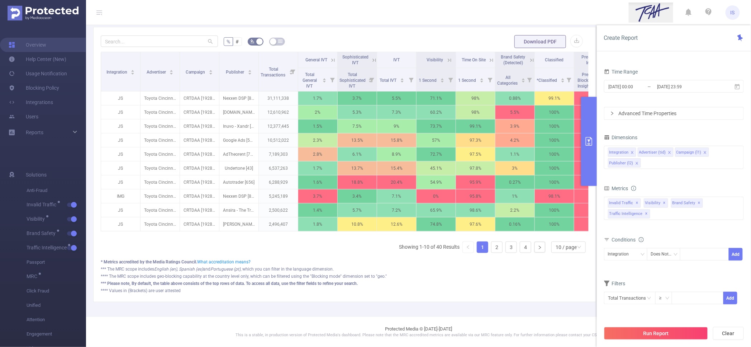
scroll to position [189, 0]
click at [522, 249] on link "4" at bounding box center [525, 247] width 11 height 11
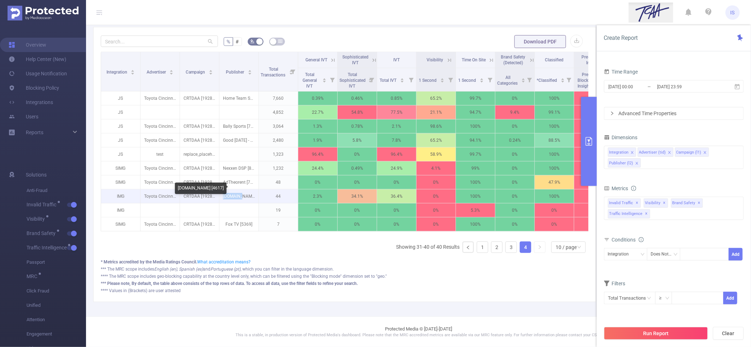
drag, startPoint x: 224, startPoint y: 187, endPoint x: 244, endPoint y: 189, distance: 20.2
click at [244, 189] on p "WKYC.com [4617]" at bounding box center [238, 196] width 39 height 14
copy p "WKYC.com"
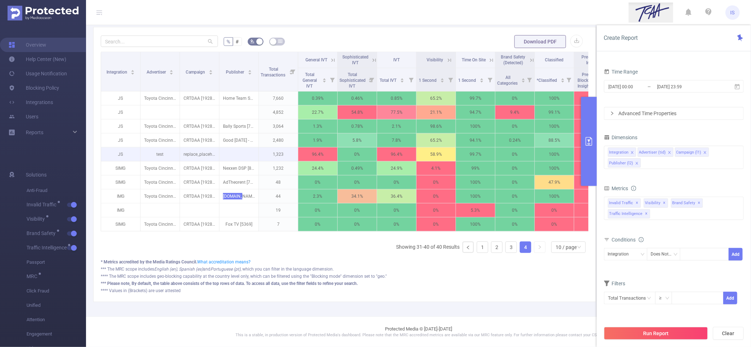
scroll to position [144, 0]
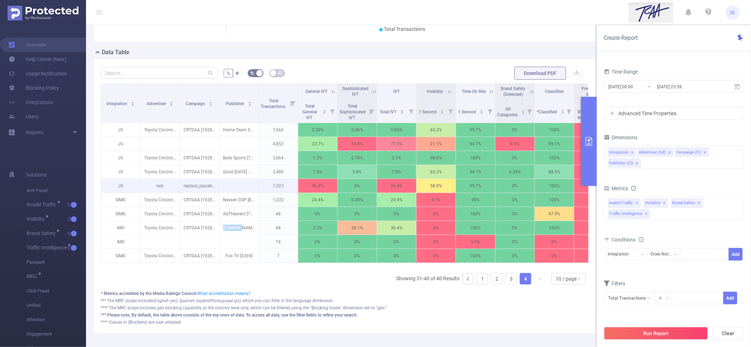
click at [247, 189] on p at bounding box center [238, 185] width 39 height 7
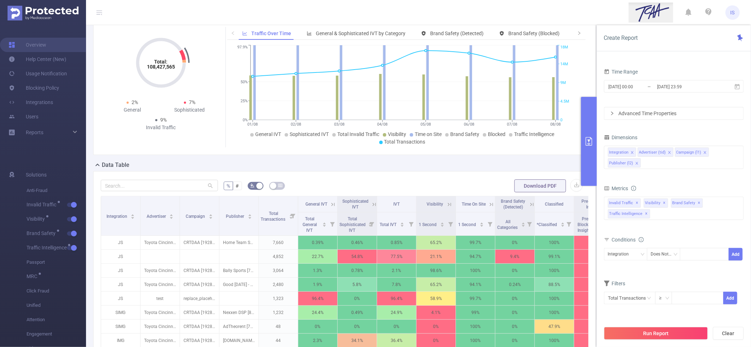
scroll to position [89, 0]
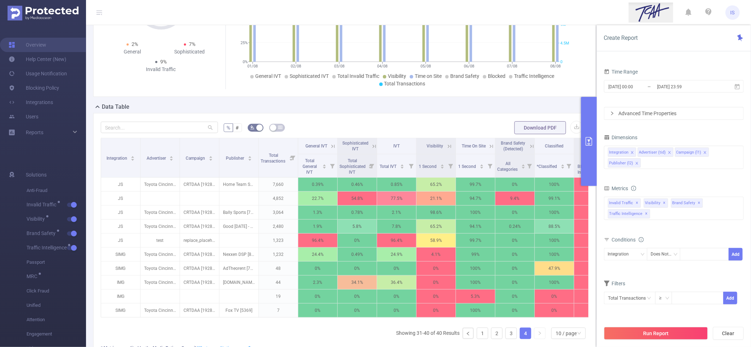
click at [315, 129] on form "% # Download PDF" at bounding box center [345, 127] width 488 height 14
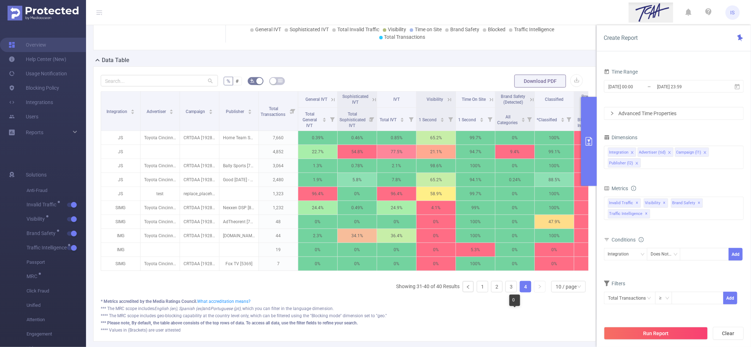
scroll to position [179, 0]
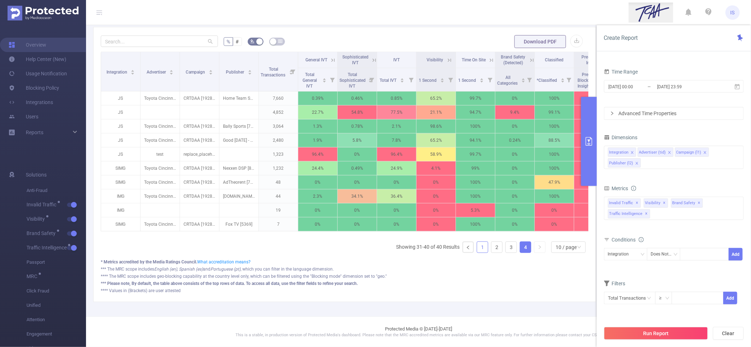
click at [477, 252] on link "1" at bounding box center [482, 247] width 11 height 11
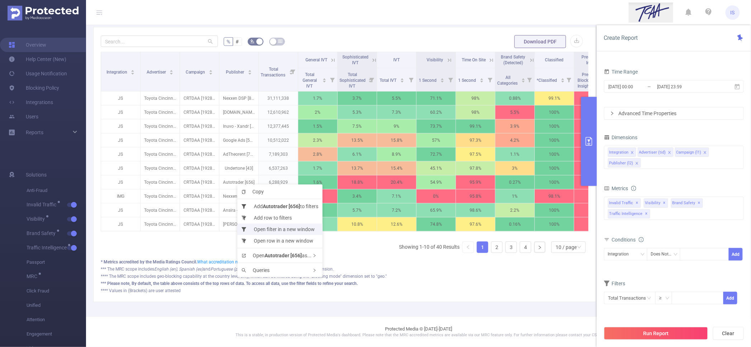
click at [265, 231] on li "Open filter in a new window" at bounding box center [279, 228] width 85 height 11
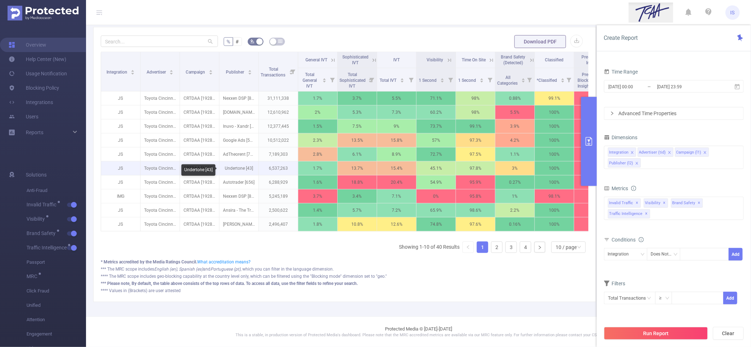
scroll to position [189, 0]
click at [491, 247] on link "2" at bounding box center [496, 247] width 11 height 11
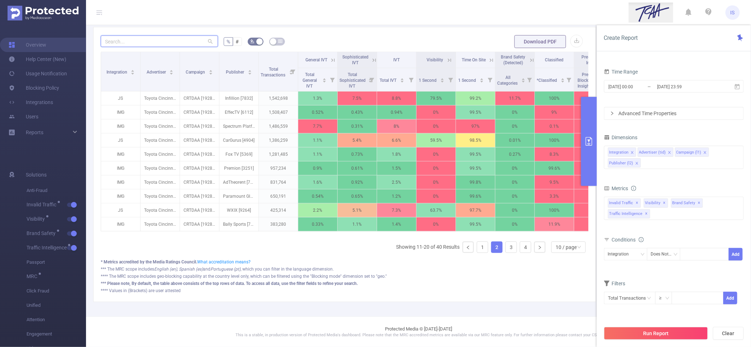
click at [141, 35] on input "text" at bounding box center [159, 40] width 117 height 11
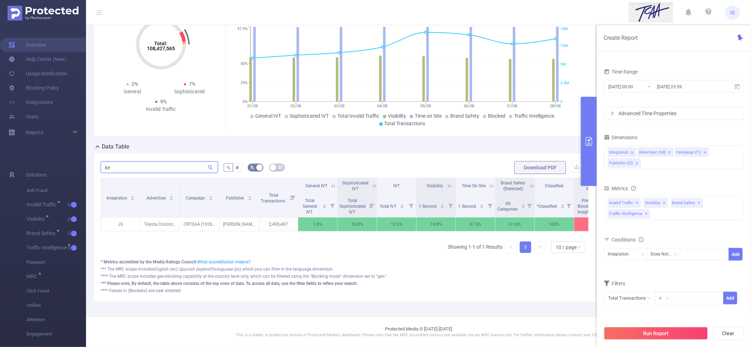
scroll to position [63, 0]
type input "ke"
click at [372, 183] on icon at bounding box center [374, 186] width 6 height 6
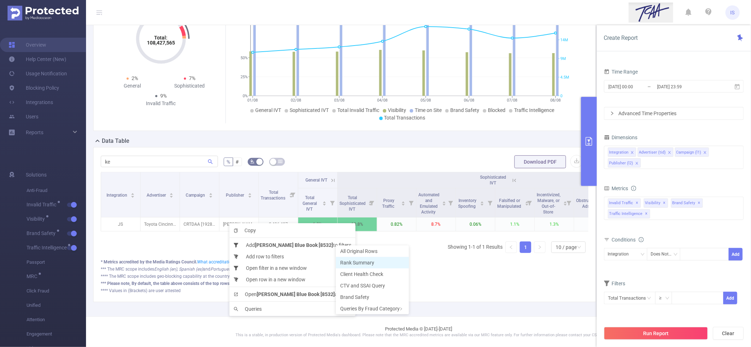
click at [358, 257] on li "Rank Summary" at bounding box center [372, 262] width 73 height 11
click at [372, 261] on span "Rank Summary" at bounding box center [364, 263] width 34 height 6
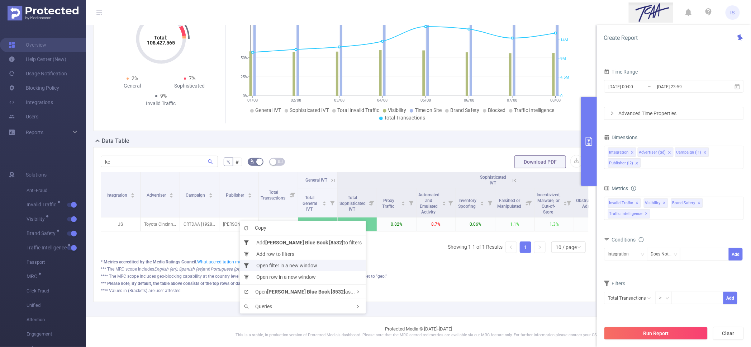
click at [267, 260] on li "Open filter in a new window" at bounding box center [303, 265] width 126 height 11
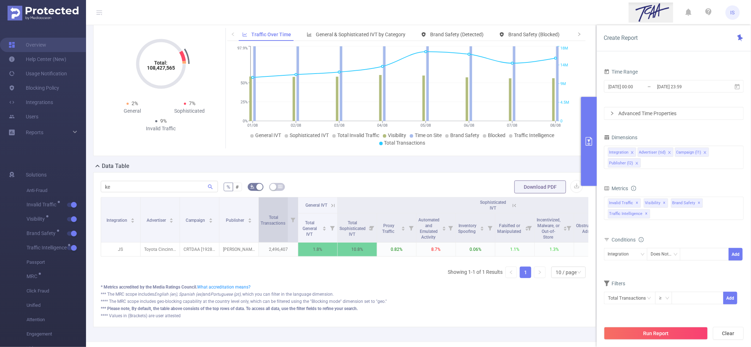
scroll to position [0, 0]
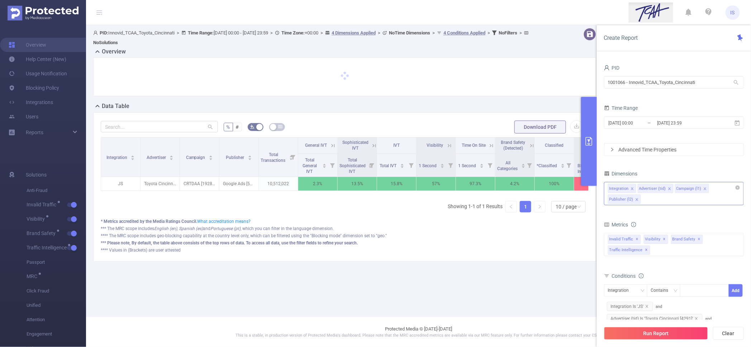
click at [663, 202] on div "Integration Advertiser (tid) Campaign (l1) Publisher (l2)" at bounding box center [674, 193] width 140 height 23
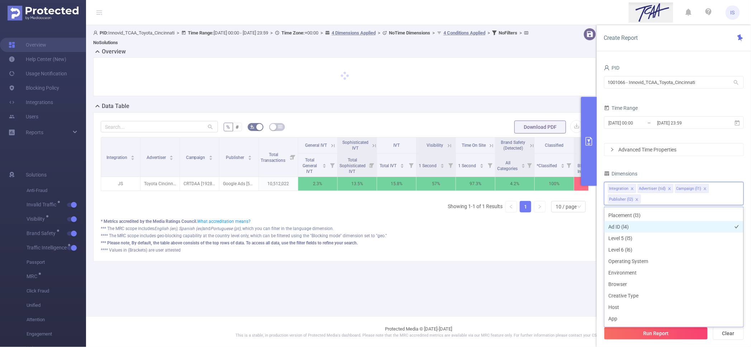
scroll to position [134, 0]
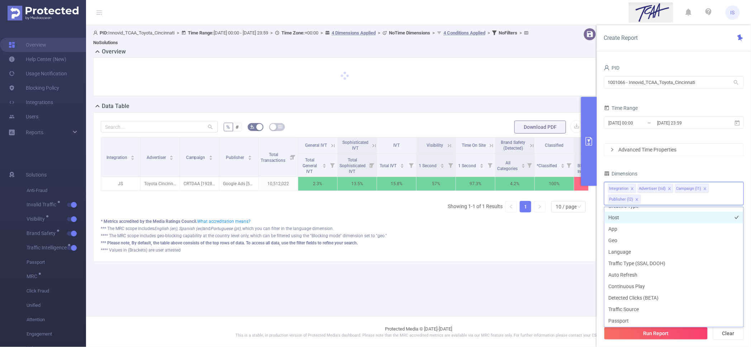
click at [623, 215] on li "Host" at bounding box center [673, 216] width 139 height 11
click at [627, 232] on li "App" at bounding box center [673, 228] width 139 height 11
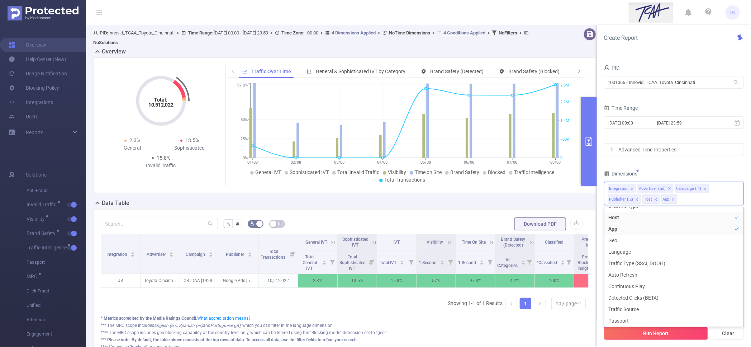
scroll to position [1, 0]
click at [665, 337] on button "Run Report" at bounding box center [656, 333] width 104 height 13
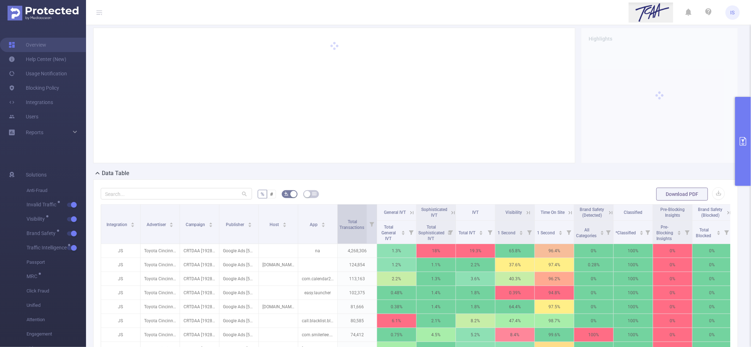
scroll to position [45, 0]
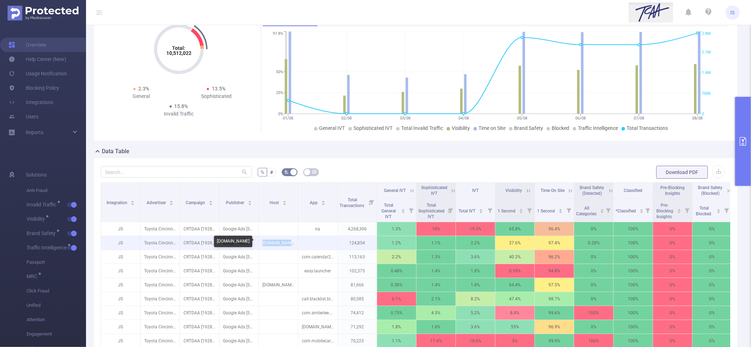
drag, startPoint x: 262, startPoint y: 241, endPoint x: 291, endPoint y: 242, distance: 29.1
click at [291, 242] on p "parentsdome.com" at bounding box center [278, 243] width 39 height 14
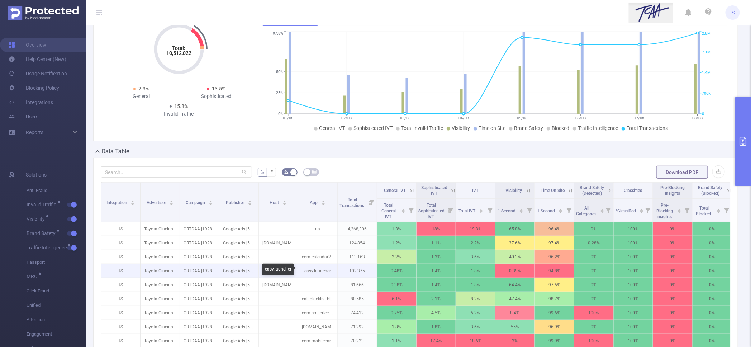
click at [315, 270] on p "easy.launcher" at bounding box center [317, 271] width 39 height 14
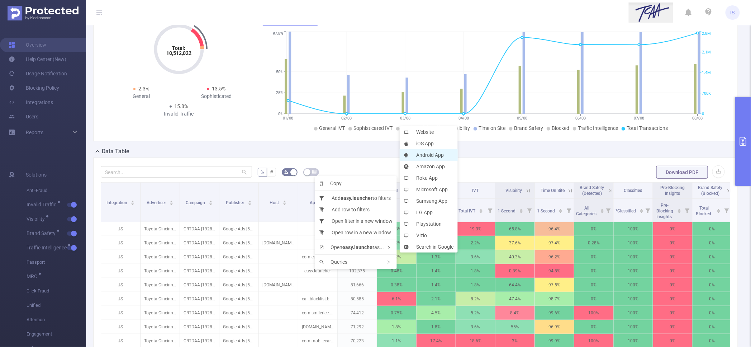
click at [423, 152] on li "Android App" at bounding box center [429, 154] width 58 height 11
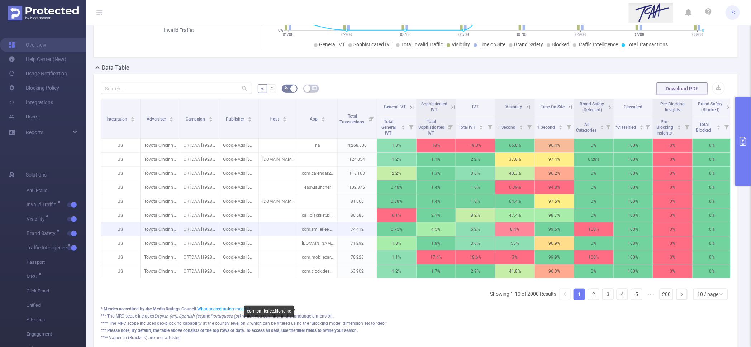
scroll to position [134, 0]
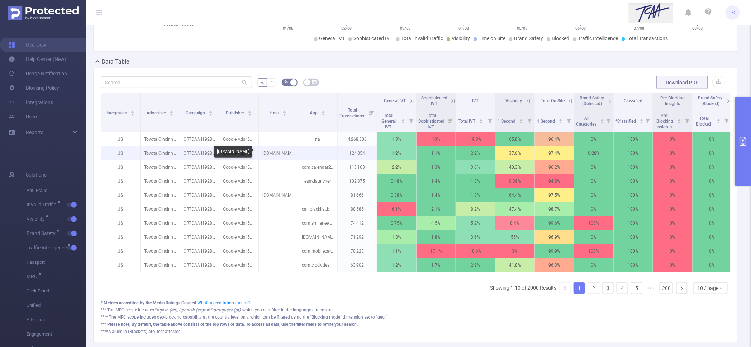
click at [272, 151] on p "parentsdome.com" at bounding box center [278, 153] width 39 height 14
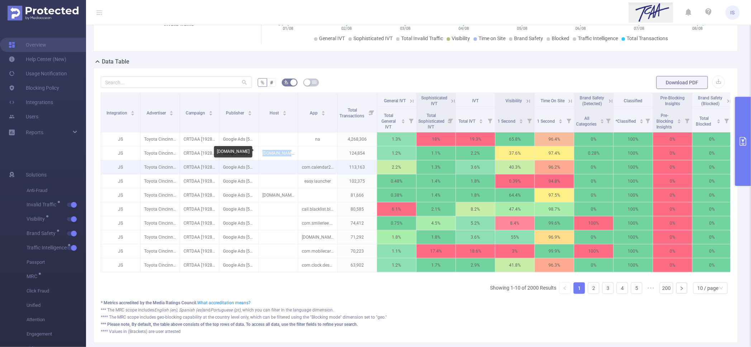
copy p "parentsdome.com"
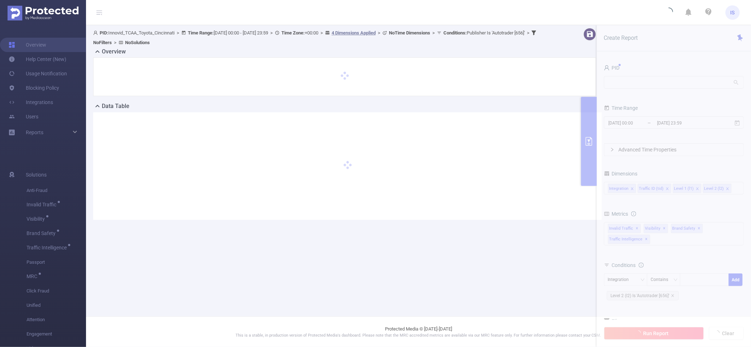
drag, startPoint x: 94, startPoint y: 41, endPoint x: 115, endPoint y: 43, distance: 21.7
click at [443, 35] on span "Conditions : Publisher Is 'Autotrader [656]'" at bounding box center [483, 32] width 81 height 5
drag, startPoint x: 115, startPoint y: 41, endPoint x: 95, endPoint y: 40, distance: 20.1
click at [443, 35] on span "Conditions : Publisher Is 'Autotrader [656]'" at bounding box center [483, 32] width 81 height 5
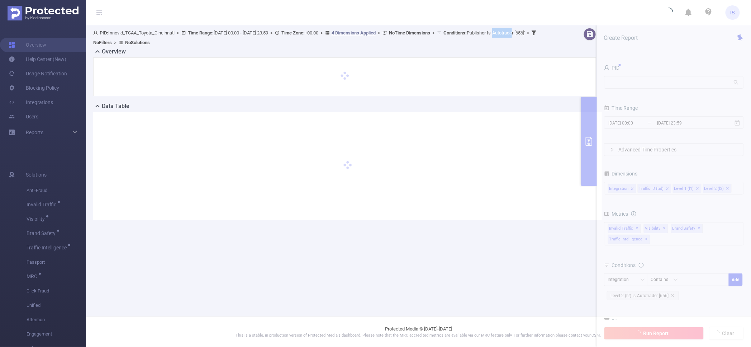
copy span "Autotrade"
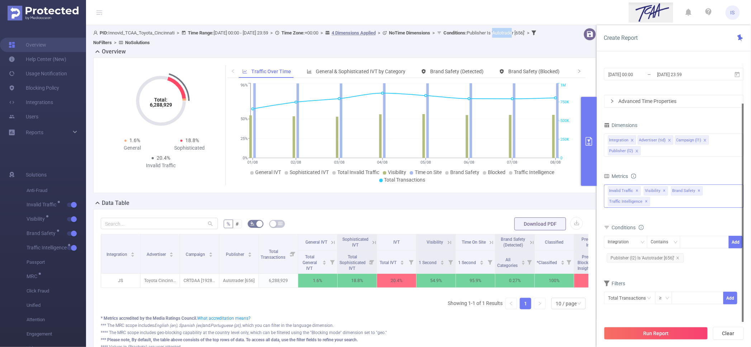
click at [662, 204] on div "Invalid Traffic ✕ Visibility ✕ Brand Safety ✕ Traffic Intelligence ✕" at bounding box center [674, 195] width 140 height 23
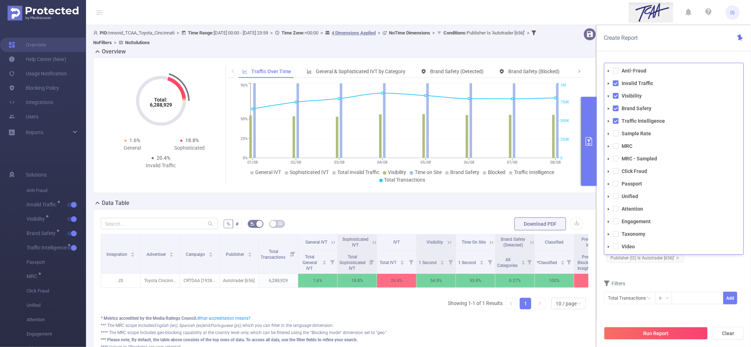
click at [679, 270] on div "Conditions Integration Contains Add Publisher (l2) Is 'Autotrader [656]'" at bounding box center [674, 245] width 140 height 47
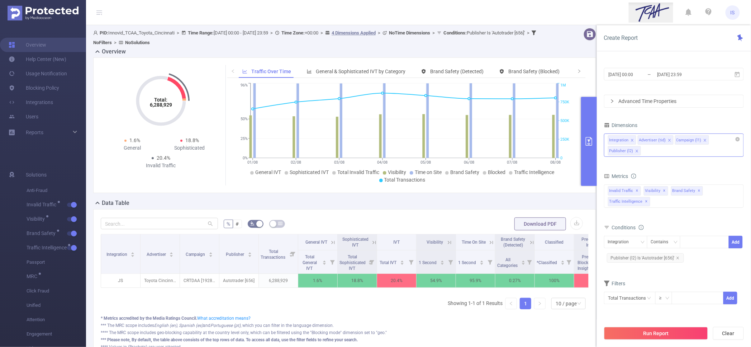
click at [651, 155] on div "Integration Advertiser (tid) Campaign (l1) Publisher (l2)" at bounding box center [674, 144] width 140 height 23
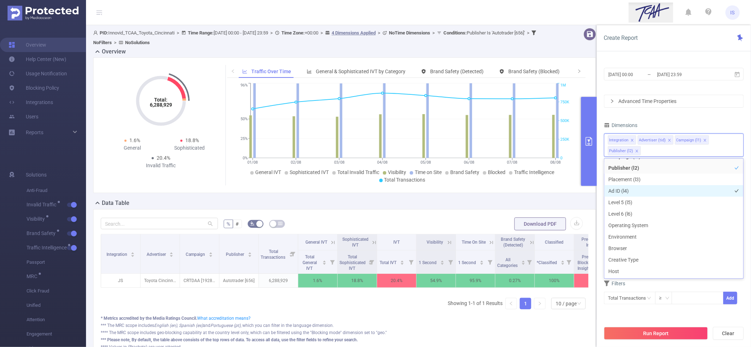
scroll to position [45, 0]
click at [375, 242] on icon at bounding box center [374, 242] width 6 height 6
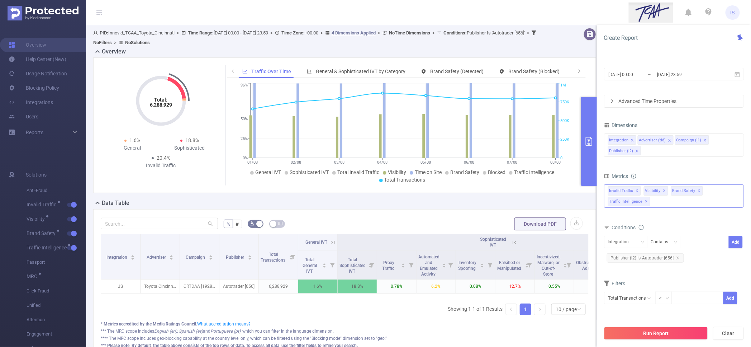
click at [668, 198] on div "Invalid Traffic ✕ Visibility ✕ Brand Safety ✕ Traffic Intelligence ✕ Anti-Fraud…" at bounding box center [674, 195] width 140 height 23
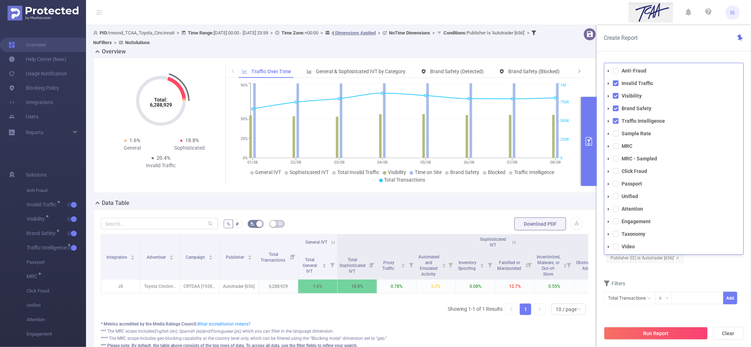
click at [610, 270] on form "Dimensions Integration Advertiser (tid) Campaign (l1) Publisher (l2) Metrics To…" at bounding box center [674, 216] width 140 height 193
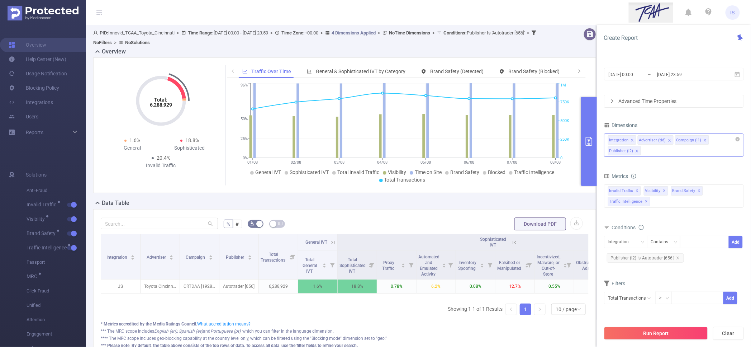
click at [656, 156] on div "Integration Advertiser (tid) Campaign (l1) Publisher (l2)" at bounding box center [674, 144] width 140 height 23
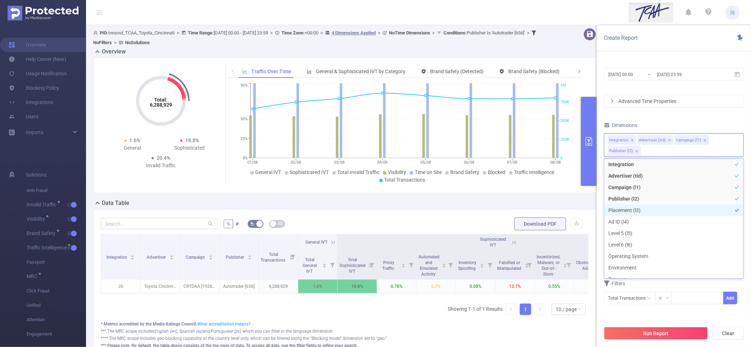
scroll to position [46, 0]
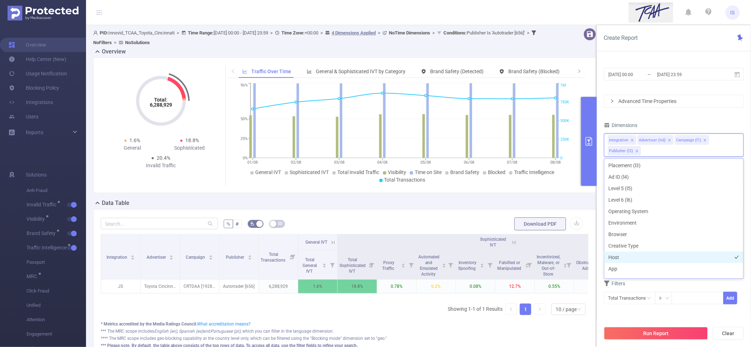
click at [622, 257] on li "Host" at bounding box center [673, 256] width 139 height 11
click at [623, 267] on li "App" at bounding box center [673, 268] width 139 height 11
click at [670, 332] on button "Run Report" at bounding box center [656, 333] width 104 height 13
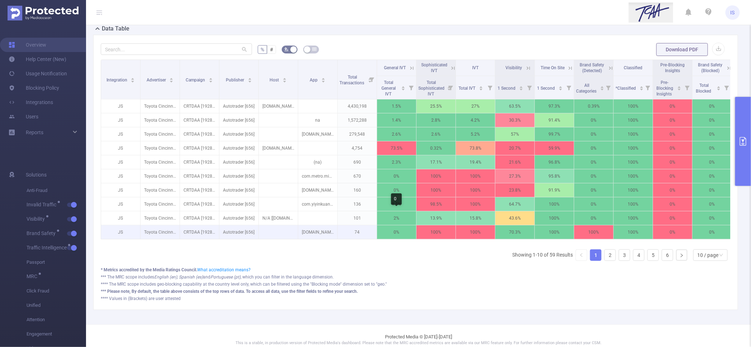
scroll to position [85, 0]
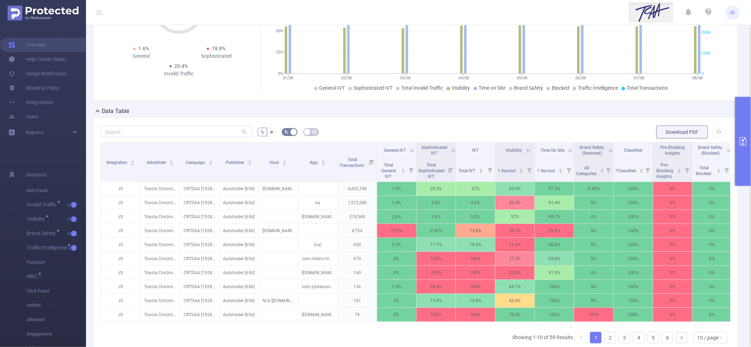
click at [452, 152] on icon at bounding box center [453, 150] width 6 height 6
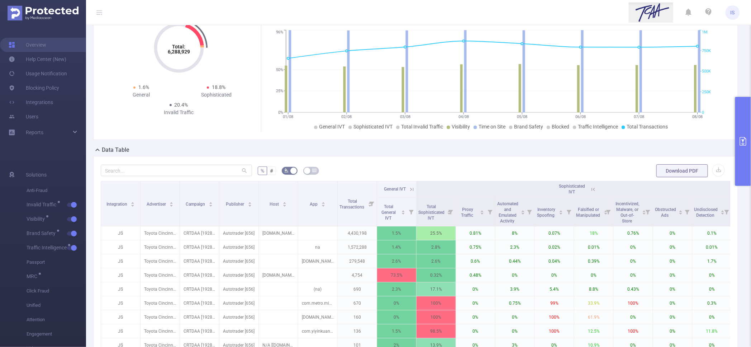
scroll to position [0, 0]
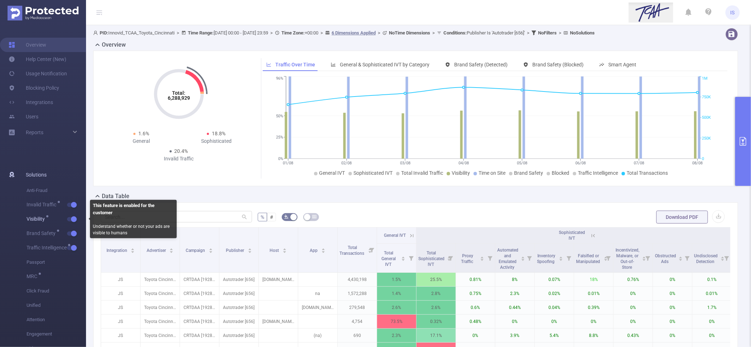
click at [73, 218] on button "button" at bounding box center [72, 219] width 10 height 4
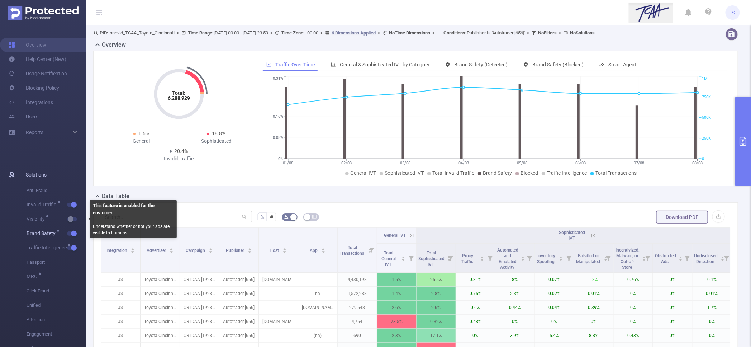
click at [74, 231] on button "button" at bounding box center [72, 233] width 10 height 4
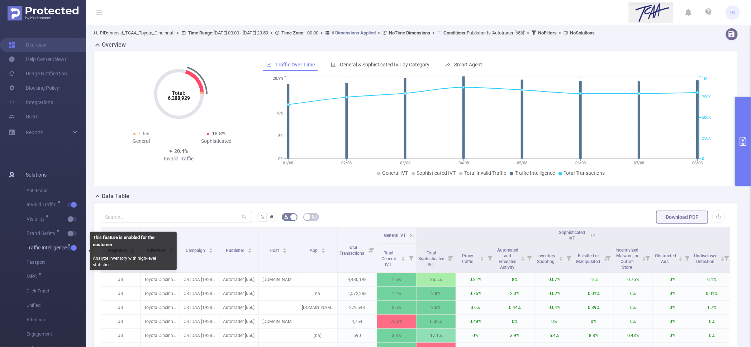
click at [74, 248] on button "button" at bounding box center [72, 248] width 10 height 4
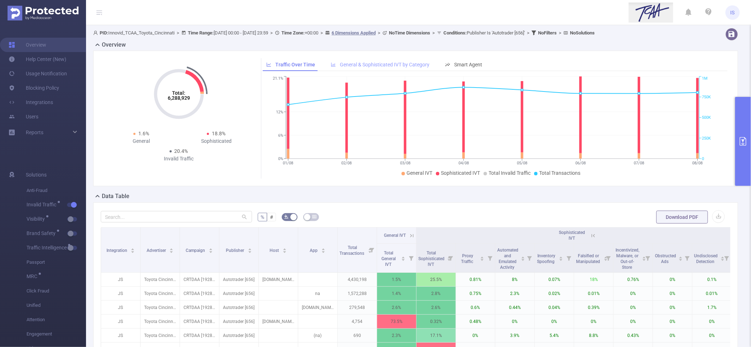
click at [386, 66] on span "General & Sophisticated IVT by Category" at bounding box center [385, 65] width 90 height 6
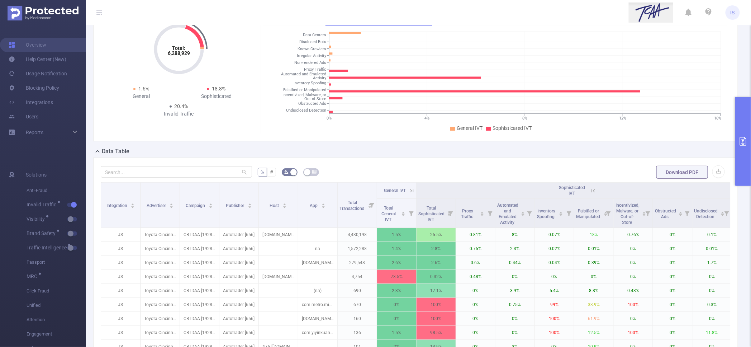
scroll to position [89, 0]
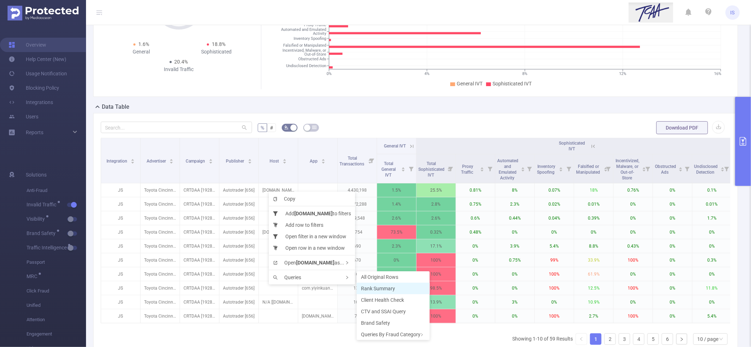
click at [379, 284] on li "Rank Summary" at bounding box center [393, 287] width 73 height 11
click at [396, 285] on span "Rank Summary" at bounding box center [386, 288] width 34 height 6
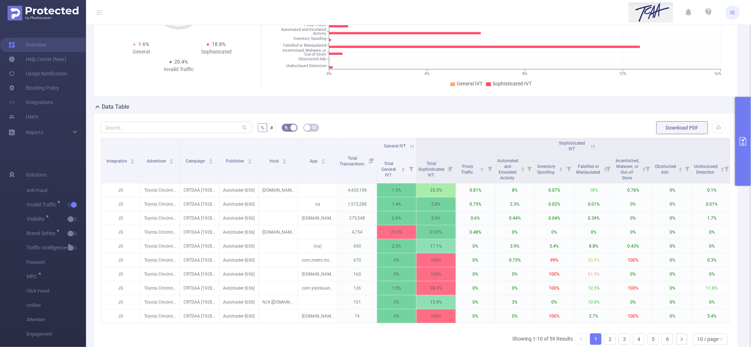
click at [742, 125] on button "primary" at bounding box center [743, 141] width 16 height 89
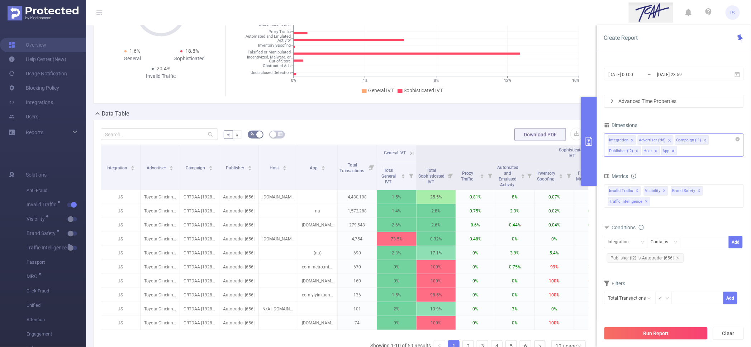
drag, startPoint x: 672, startPoint y: 149, endPoint x: 664, endPoint y: 148, distance: 8.3
click at [672, 149] on icon "icon: close" at bounding box center [673, 151] width 4 height 4
click at [655, 150] on icon "icon: close" at bounding box center [656, 150] width 3 height 3
click at [655, 150] on div "Integration Advertiser (tid) Campaign (l1) Publisher (l2)" at bounding box center [674, 144] width 140 height 23
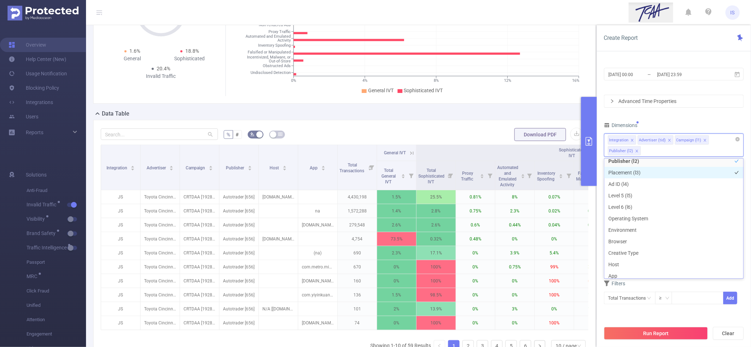
scroll to position [46, 0]
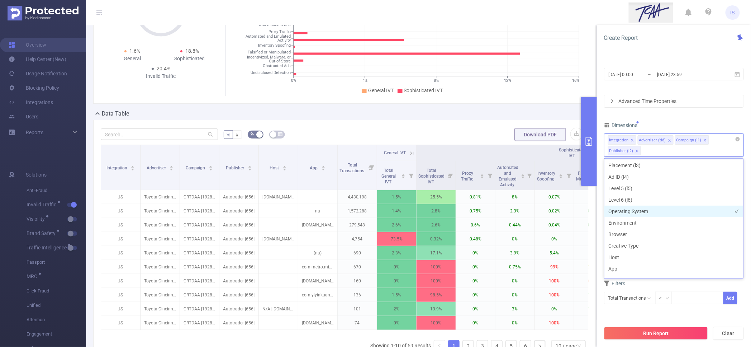
click at [636, 209] on li "Operating System" at bounding box center [673, 210] width 139 height 11
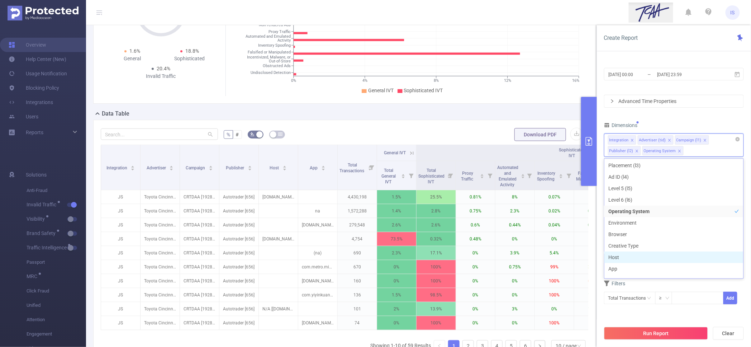
scroll to position [53, 0]
click at [667, 334] on button "Run Report" at bounding box center [656, 333] width 104 height 13
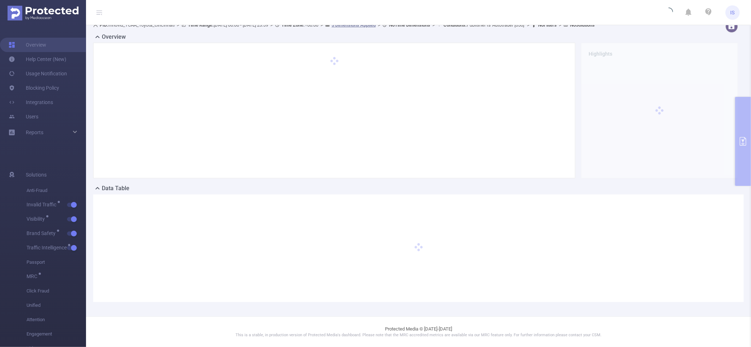
scroll to position [8, 0]
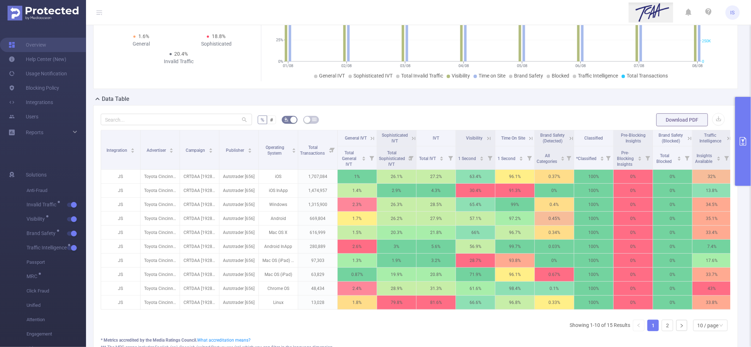
scroll to position [142, 0]
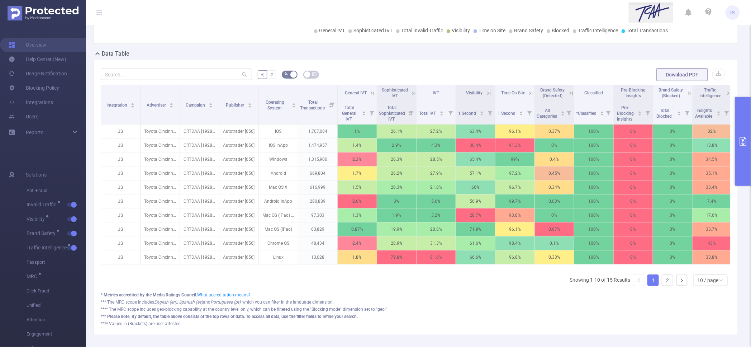
click at [746, 116] on button "primary" at bounding box center [743, 141] width 16 height 89
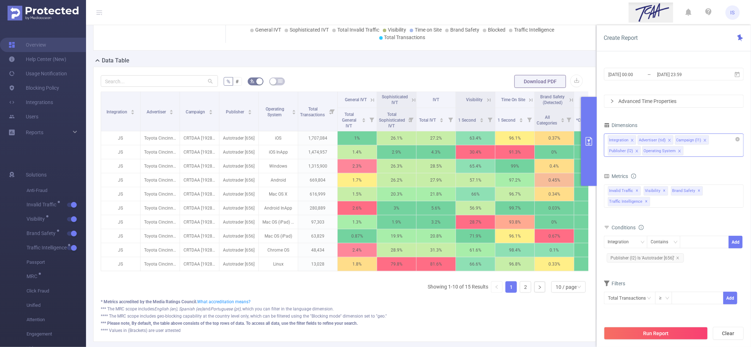
click at [695, 152] on div "Integration Advertiser (tid) Campaign (l1) Publisher (l2) Operating System" at bounding box center [674, 144] width 140 height 23
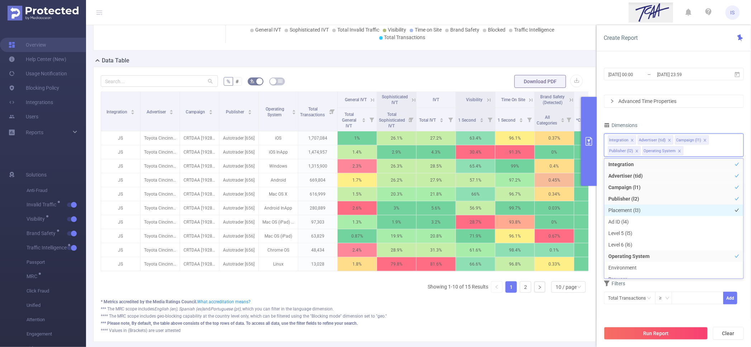
scroll to position [46, 0]
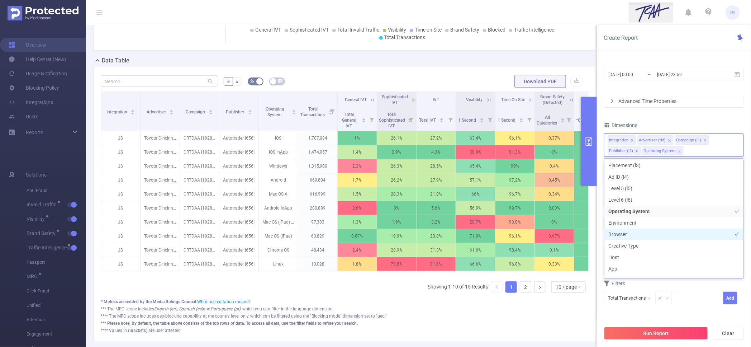
click at [637, 232] on li "Browser" at bounding box center [673, 233] width 139 height 11
click at [536, 320] on div "*** The MRC scope includes English (en), Spanish (es) and Portuguese (pt) , whi…" at bounding box center [345, 323] width 488 height 6
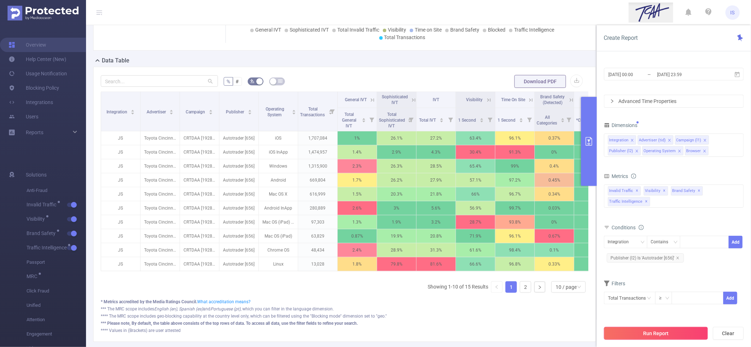
click at [669, 331] on button "Run Report" at bounding box center [656, 333] width 104 height 13
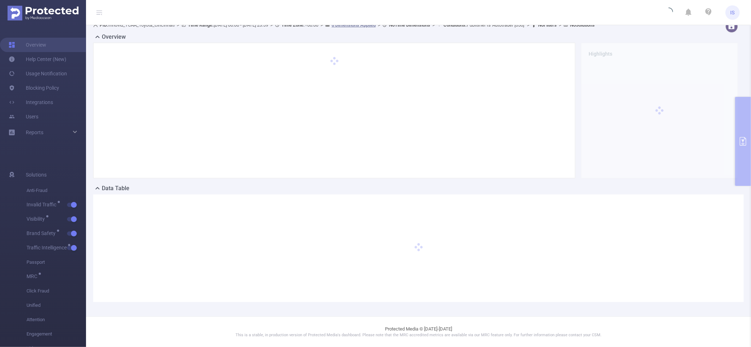
scroll to position [8, 0]
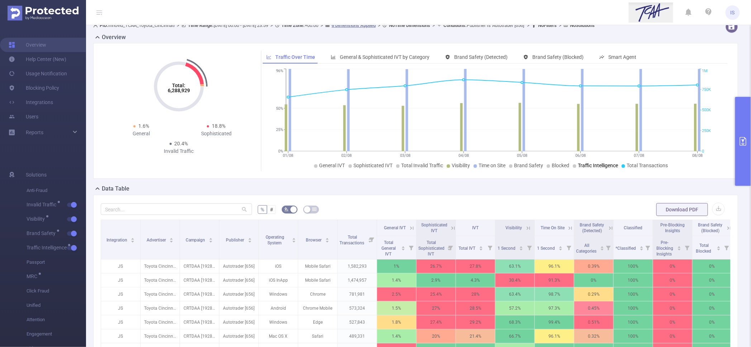
click at [252, 175] on div "Total: 6,288,929 Total: 6,288,929 1.6% General 18.8% Sophisticated 20.4% Invali…" at bounding box center [415, 110] width 645 height 135
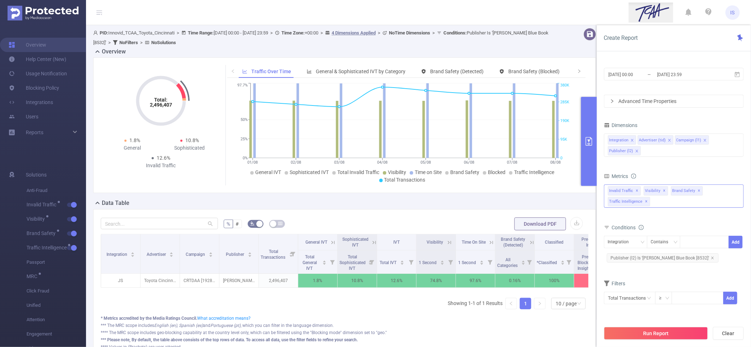
click at [666, 204] on div "Invalid Traffic ✕ Visibility ✕ Brand Safety ✕ Traffic Intelligence ✕" at bounding box center [674, 195] width 140 height 23
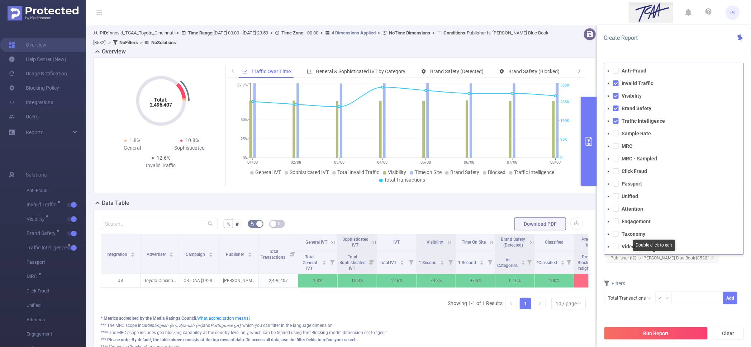
click at [671, 270] on div "Conditions Integration Contains Add Publisher (l2) Is 'Kelley Blue Book [8532]'" at bounding box center [674, 245] width 140 height 47
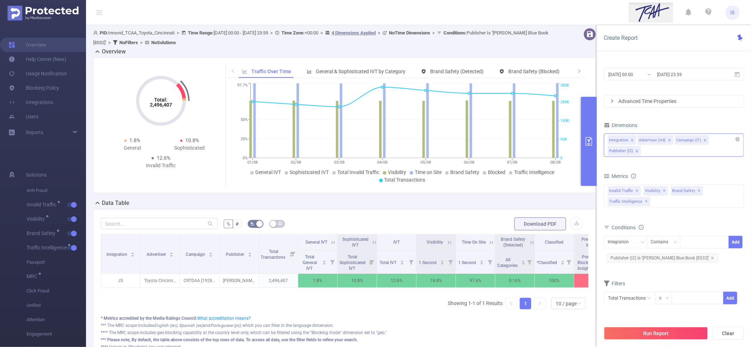
click at [659, 150] on div "Integration Advertiser (tid) Campaign (l1) Publisher (l2)" at bounding box center [674, 144] width 140 height 23
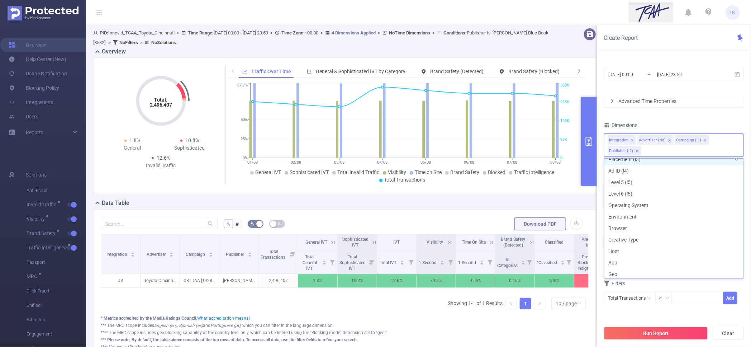
scroll to position [89, 0]
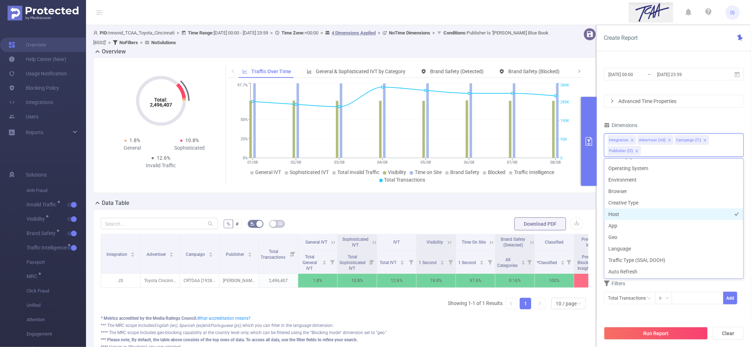
click at [621, 217] on li "Host" at bounding box center [673, 213] width 139 height 11
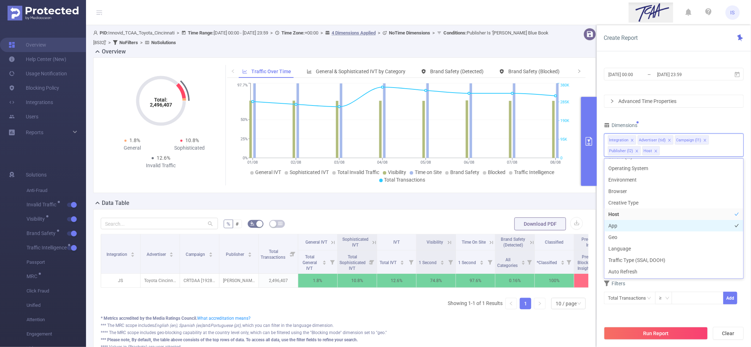
click at [626, 229] on li "App" at bounding box center [673, 225] width 139 height 11
click at [677, 335] on button "Run Report" at bounding box center [656, 333] width 104 height 13
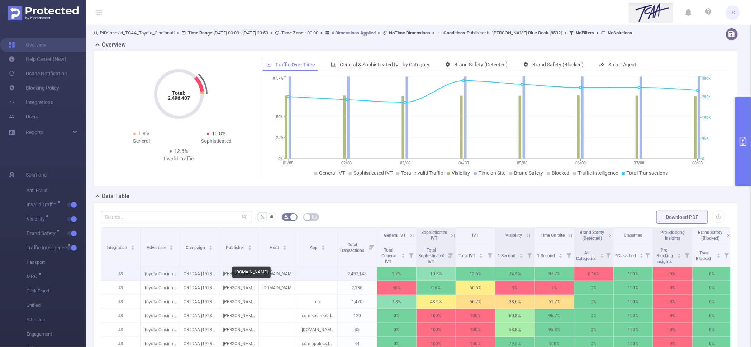
click at [277, 273] on p "kbb.com" at bounding box center [278, 274] width 39 height 14
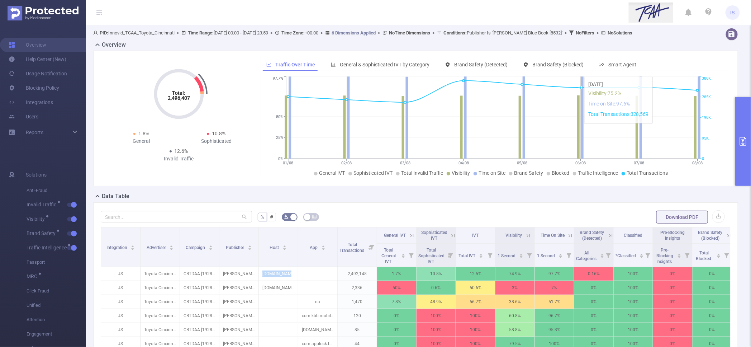
copy p "kbb.com"
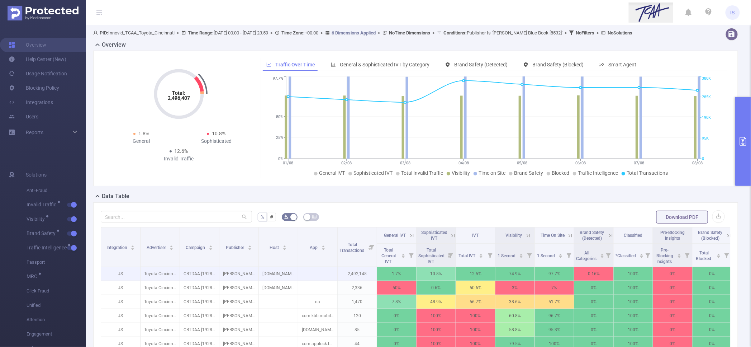
click at [347, 275] on p "2,492,148" at bounding box center [357, 274] width 39 height 14
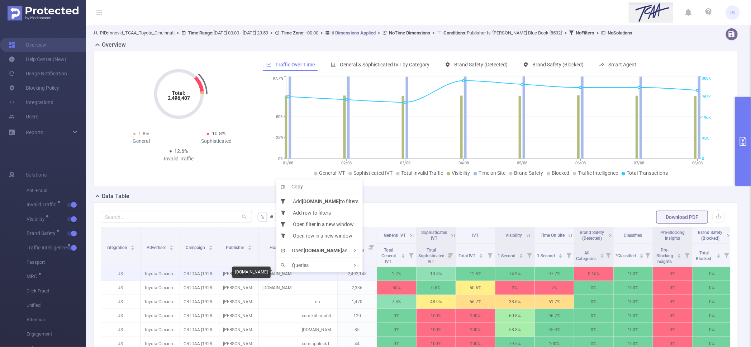
click at [273, 275] on p "kbb.com" at bounding box center [278, 274] width 39 height 14
click at [325, 202] on li "Add kbb.com to filters" at bounding box center [316, 202] width 86 height 11
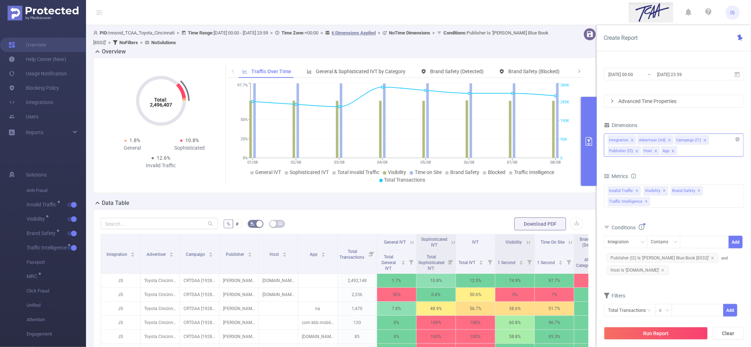
click at [684, 150] on div "Integration Advertiser (tid) Campaign (l1) Publisher (l2) Host App" at bounding box center [674, 144] width 140 height 23
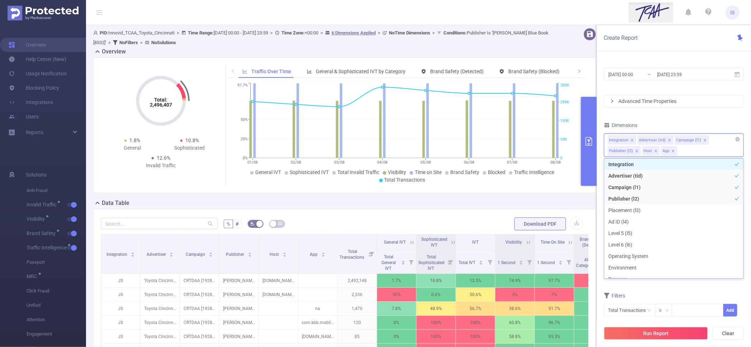
click at [674, 150] on icon "icon: close" at bounding box center [673, 151] width 4 height 4
click at [679, 150] on div "Integration Advertiser (tid) Campaign (l1) Publisher (l2) Host" at bounding box center [674, 144] width 140 height 23
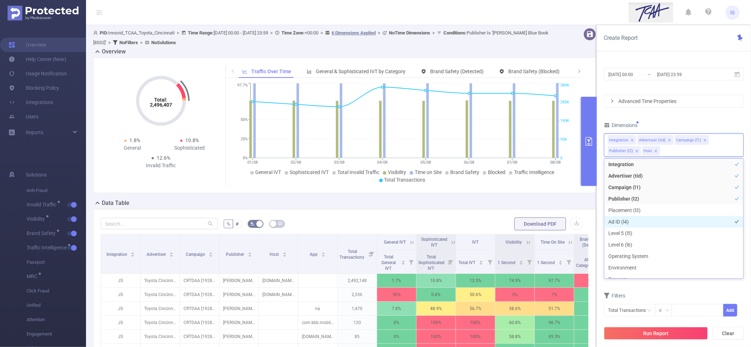
scroll to position [46, 0]
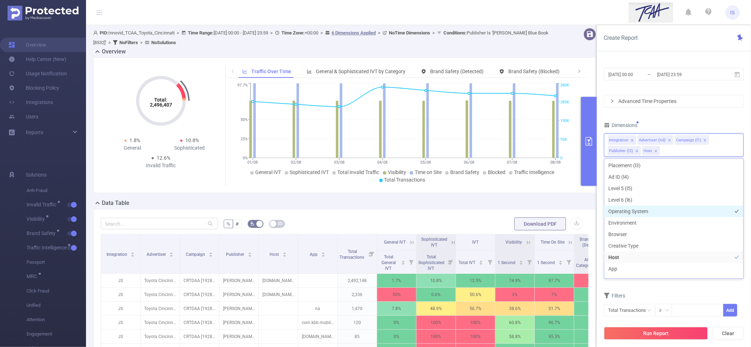
click at [631, 211] on li "Operating System" at bounding box center [673, 210] width 139 height 11
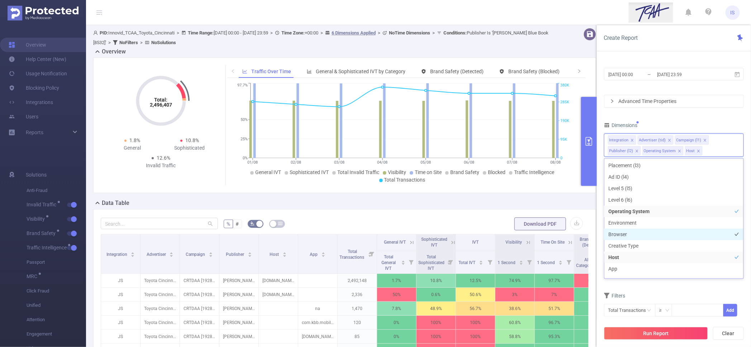
click at [631, 233] on li "Browser" at bounding box center [673, 233] width 139 height 11
click at [661, 333] on button "Run Report" at bounding box center [656, 333] width 104 height 13
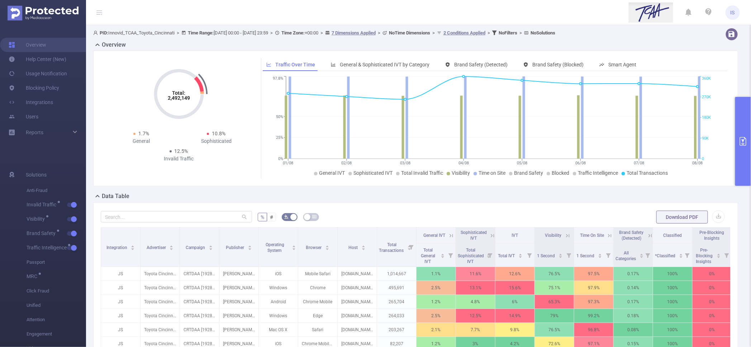
click at [490, 236] on icon at bounding box center [492, 235] width 6 height 6
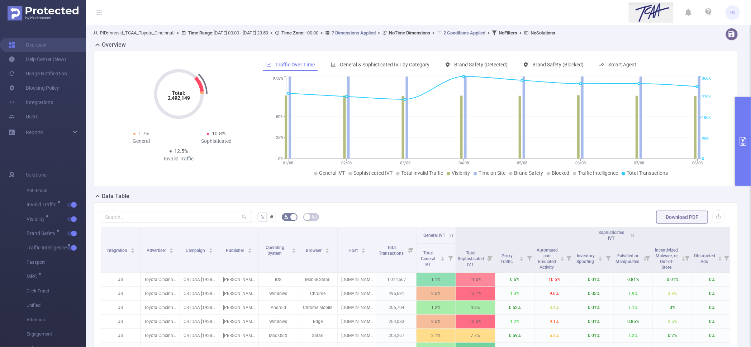
scroll to position [45, 0]
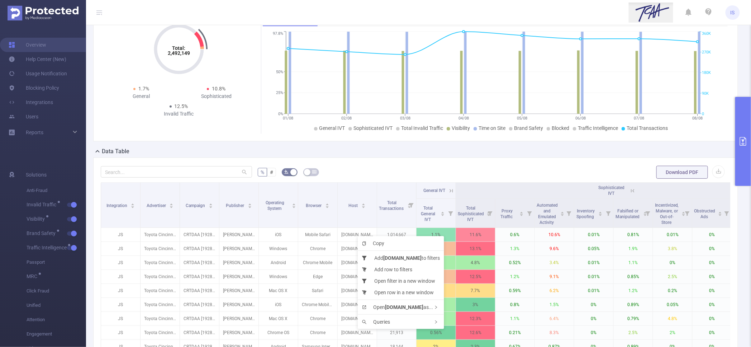
click at [425, 156] on div "Data Table" at bounding box center [418, 152] width 651 height 10
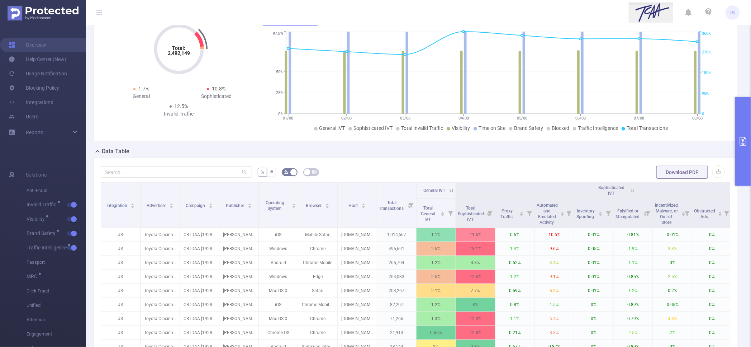
click at [379, 164] on div "% # Download PDF Integration Advertiser Campaign Publisher Operating System Bro…" at bounding box center [415, 297] width 645 height 281
click at [609, 159] on div "% # Download PDF Integration Advertiser Campaign Publisher Operating System Bro…" at bounding box center [415, 297] width 645 height 281
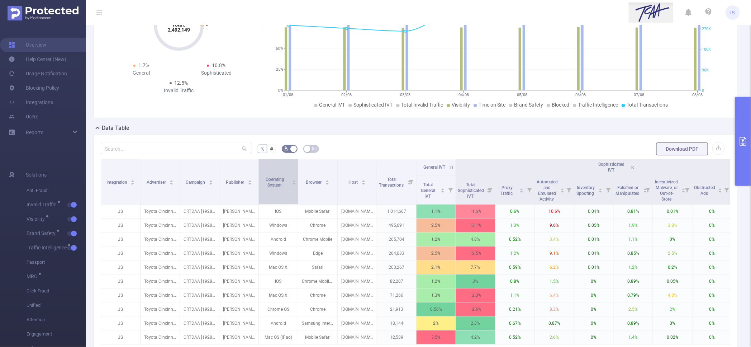
scroll to position [89, 0]
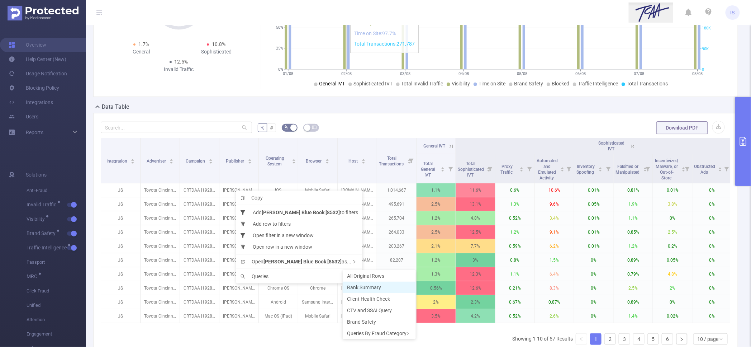
click at [363, 284] on span "Rank Summary" at bounding box center [364, 287] width 34 height 6
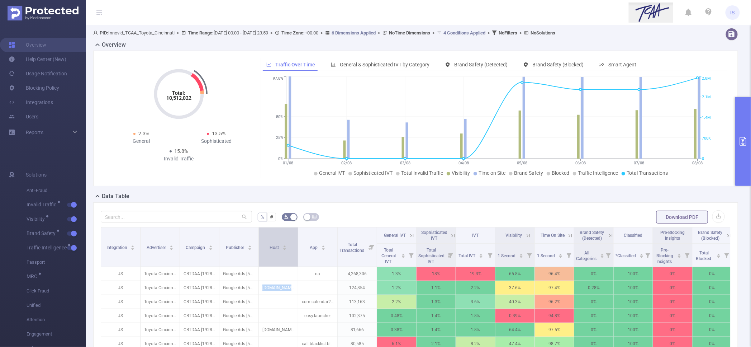
scroll to position [134, 0]
